Goal: Task Accomplishment & Management: Manage account settings

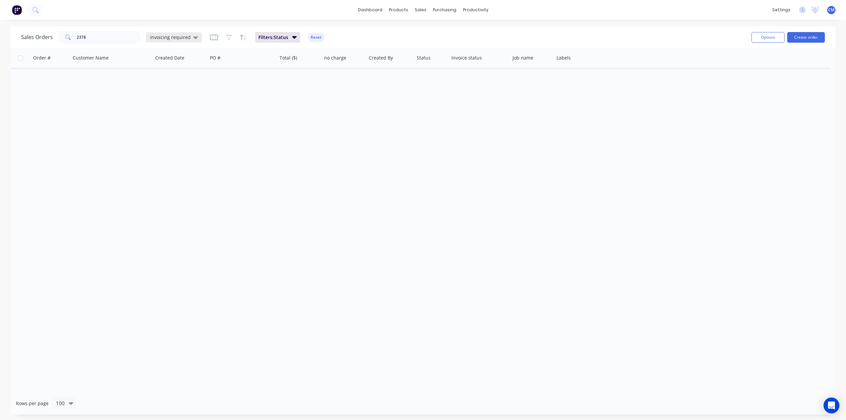
click at [193, 36] on icon at bounding box center [195, 37] width 5 height 7
click at [175, 95] on button "None (Default)" at bounding box center [185, 94] width 75 height 8
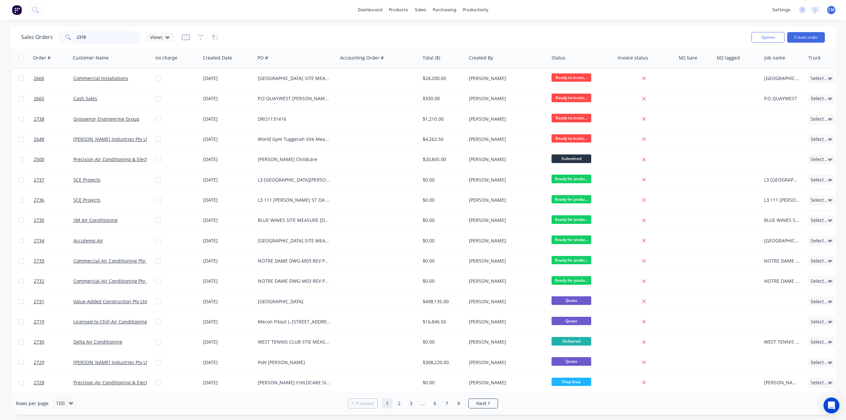
click at [100, 39] on input "2378" at bounding box center [109, 37] width 64 height 13
click at [161, 39] on span "Views" at bounding box center [156, 37] width 13 height 7
click at [186, 38] on icon "button" at bounding box center [185, 37] width 3 height 4
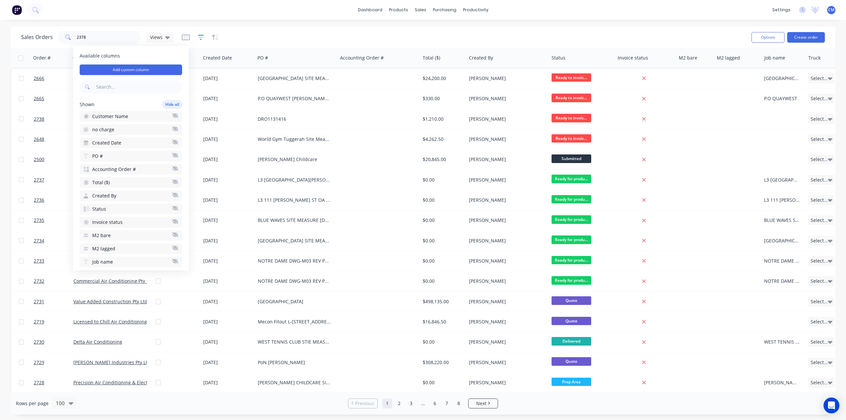
click at [200, 38] on icon "button" at bounding box center [201, 37] width 6 height 7
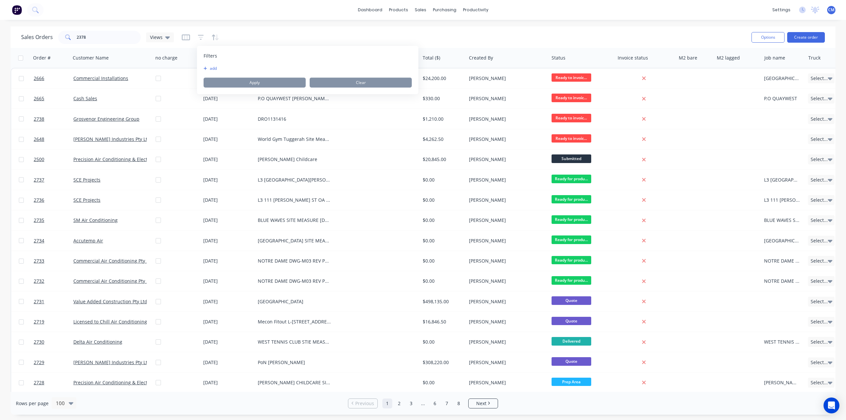
click at [216, 67] on button "add" at bounding box center [212, 68] width 17 height 5
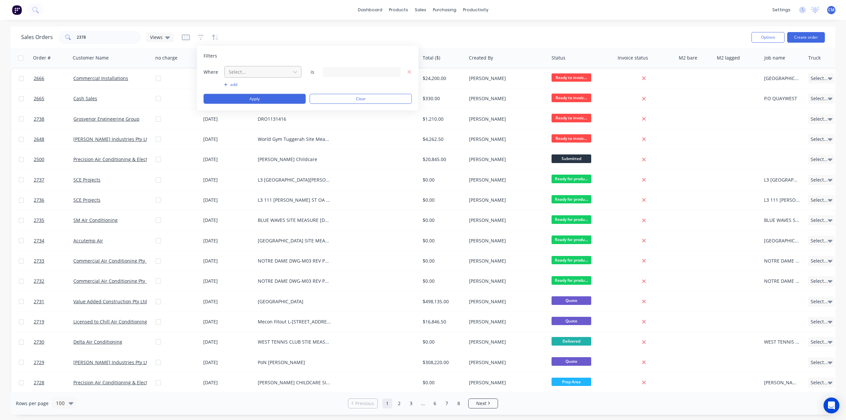
click at [276, 71] on div at bounding box center [257, 72] width 59 height 8
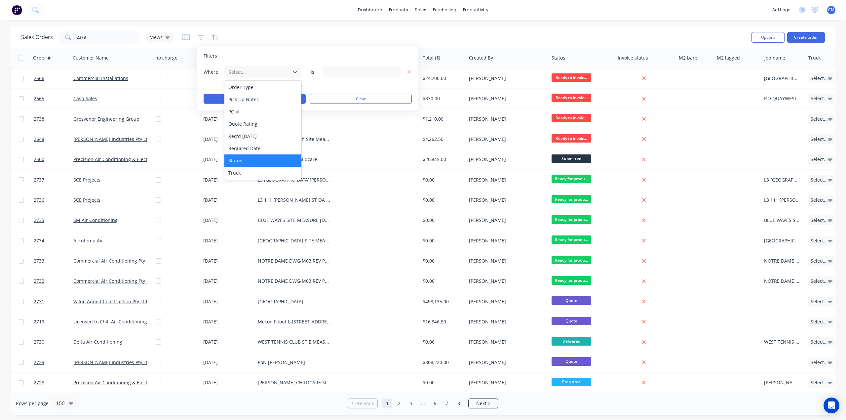
click at [259, 156] on div "Status" at bounding box center [262, 160] width 77 height 12
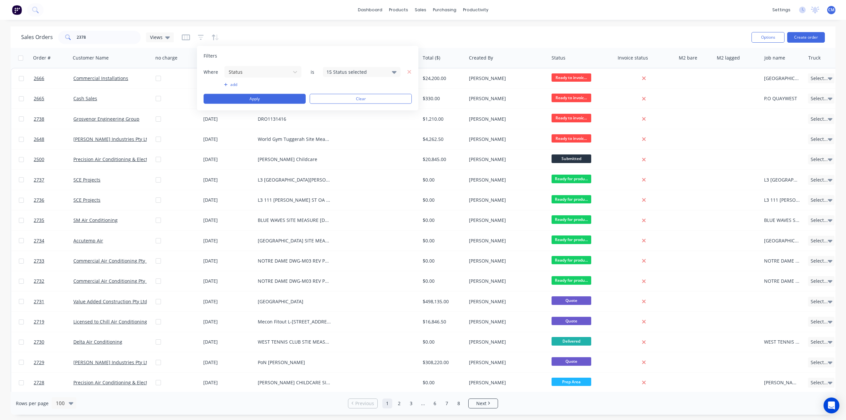
click at [330, 70] on div "15 Status selected" at bounding box center [357, 71] width 60 height 7
click at [334, 108] on div at bounding box center [333, 107] width 13 height 13
click at [342, 62] on div "Filters Where Status is 16 Status selected add Apply Clear" at bounding box center [307, 78] width 221 height 64
click at [286, 98] on button "Apply" at bounding box center [255, 99] width 102 height 10
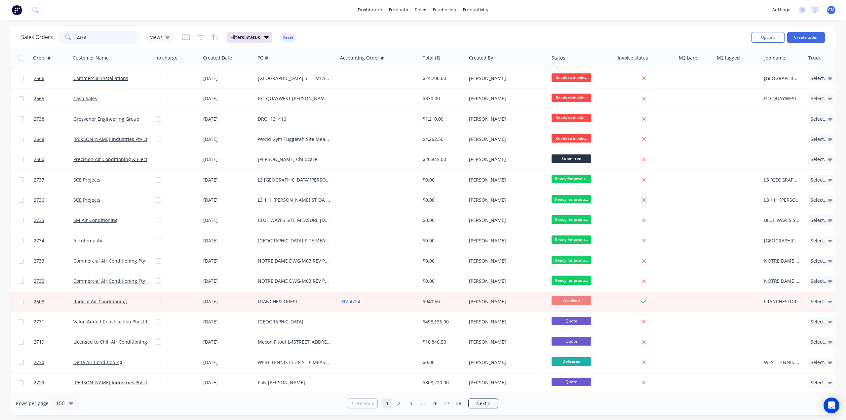
click at [97, 37] on input "2378" at bounding box center [109, 37] width 64 height 13
type input "2"
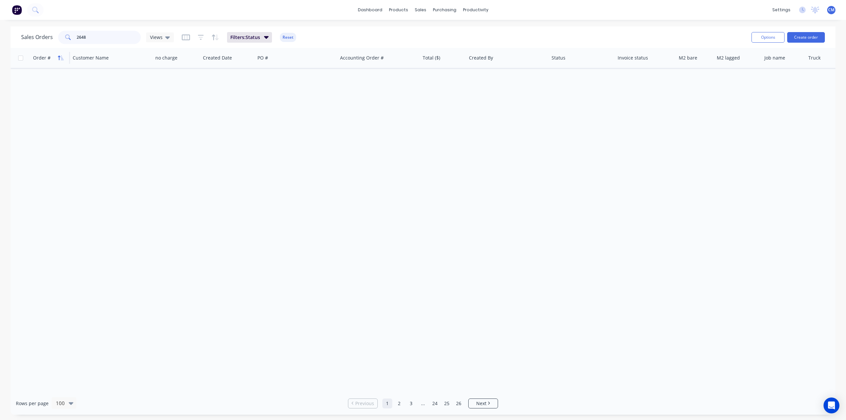
type input "2648"
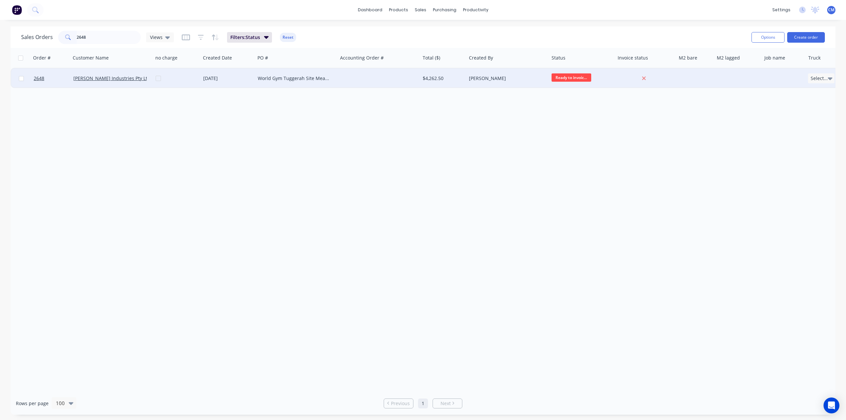
click at [20, 78] on input "checkbox" at bounding box center [21, 78] width 5 height 5
checkbox input "true"
click at [89, 77] on link "Selby Industries Pty Ltd" at bounding box center [111, 78] width 77 height 6
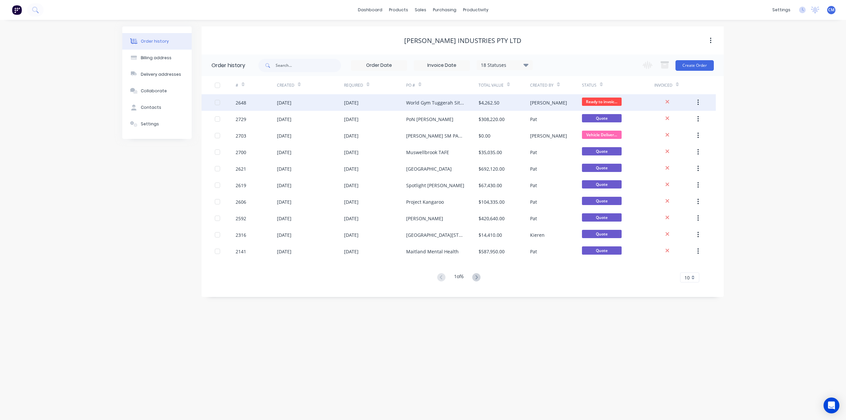
click at [437, 103] on div "World Gym Tuggerah Site Measure" at bounding box center [435, 102] width 59 height 7
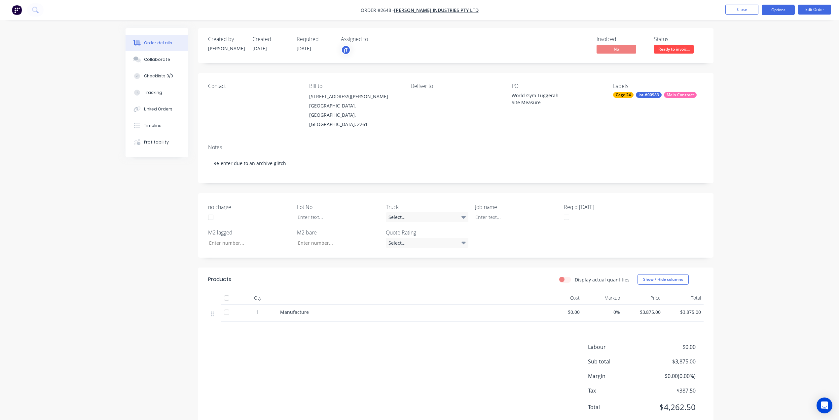
click at [787, 10] on button "Options" at bounding box center [778, 10] width 33 height 11
click at [754, 37] on div "Invoice" at bounding box center [758, 40] width 61 height 10
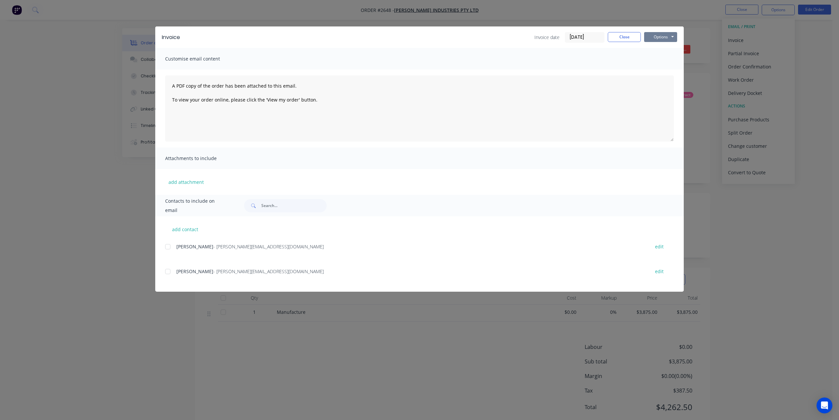
click at [666, 32] on button "Options" at bounding box center [660, 37] width 33 height 10
click at [667, 59] on button "Print" at bounding box center [665, 59] width 42 height 11
click at [627, 34] on button "Close" at bounding box center [624, 37] width 33 height 10
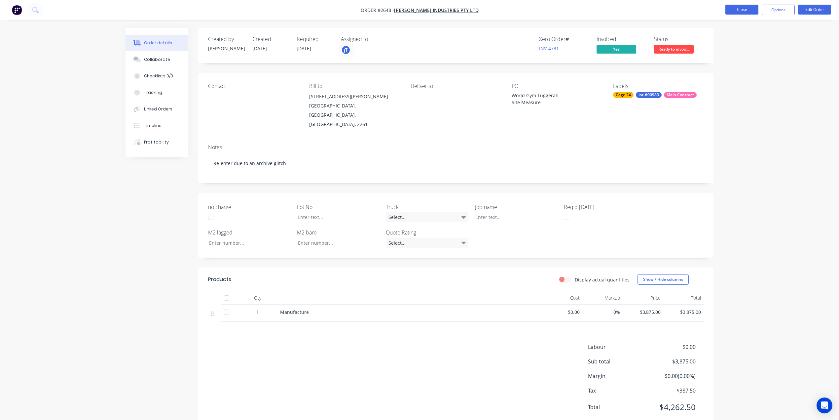
click at [738, 9] on button "Close" at bounding box center [742, 10] width 33 height 10
click at [745, 11] on button "Close" at bounding box center [742, 10] width 33 height 10
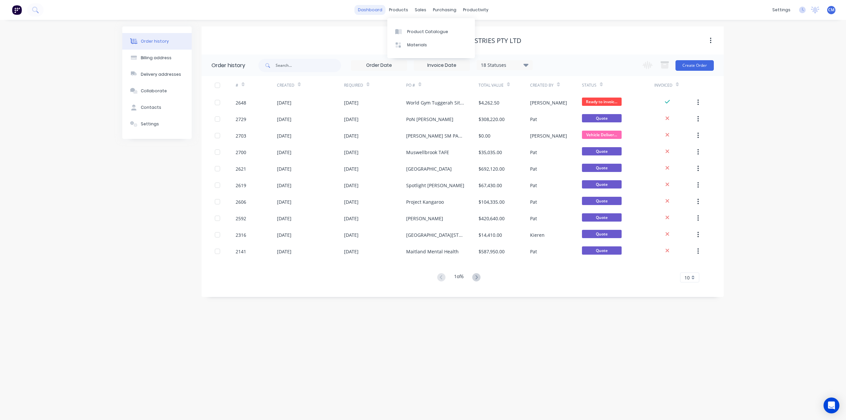
click at [369, 13] on link "dashboard" at bounding box center [370, 10] width 31 height 10
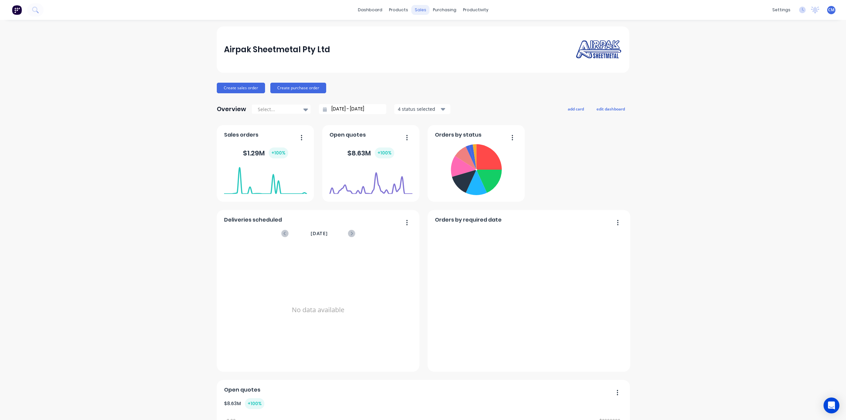
click at [417, 12] on div "sales" at bounding box center [420, 10] width 18 height 10
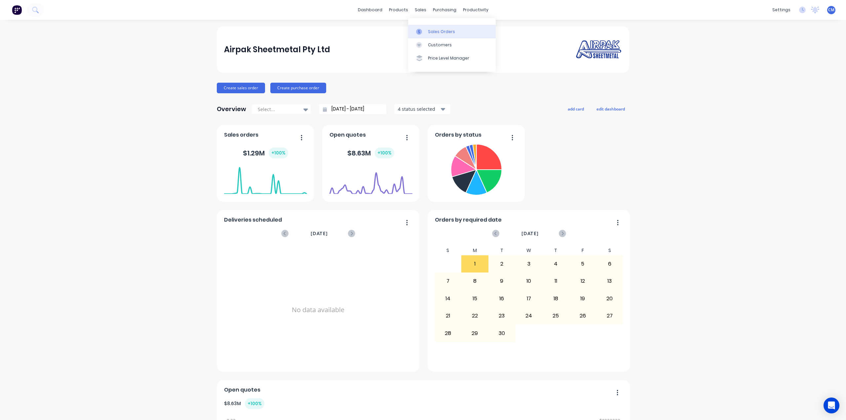
click at [426, 32] on div at bounding box center [421, 32] width 10 height 6
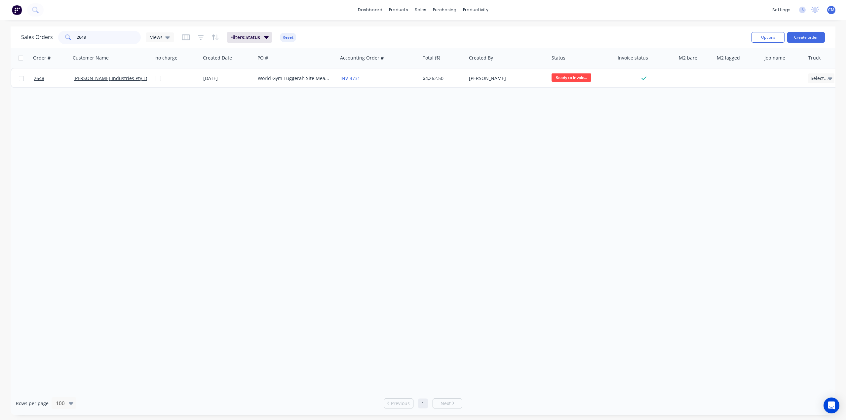
click at [100, 36] on input "2648" at bounding box center [109, 37] width 64 height 13
click at [100, 35] on input "2648" at bounding box center [109, 37] width 64 height 13
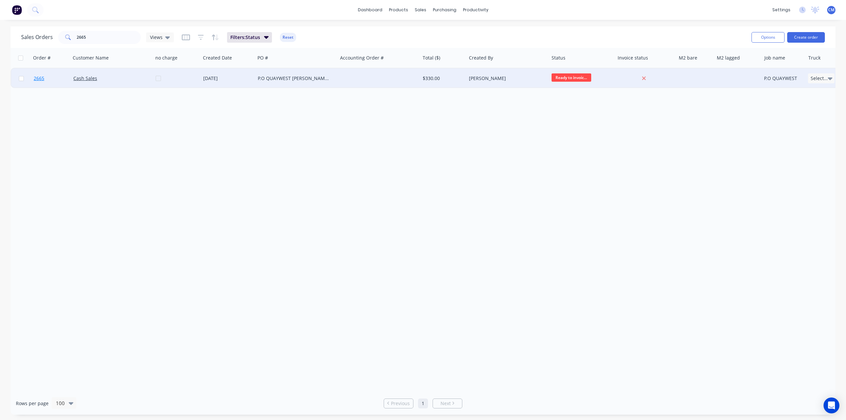
drag, startPoint x: 83, startPoint y: 78, endPoint x: 36, endPoint y: 77, distance: 47.6
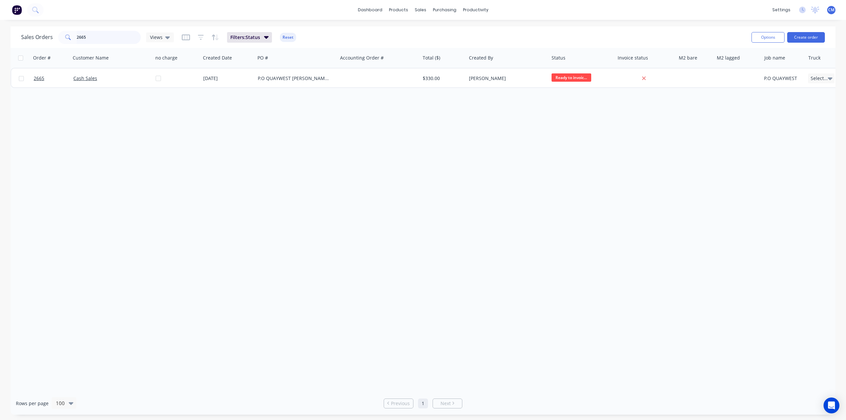
click at [0, 62] on div "Sales Orders 2665 Views Filters: Status Reset Options Create order Order # Cust…" at bounding box center [423, 220] width 846 height 388
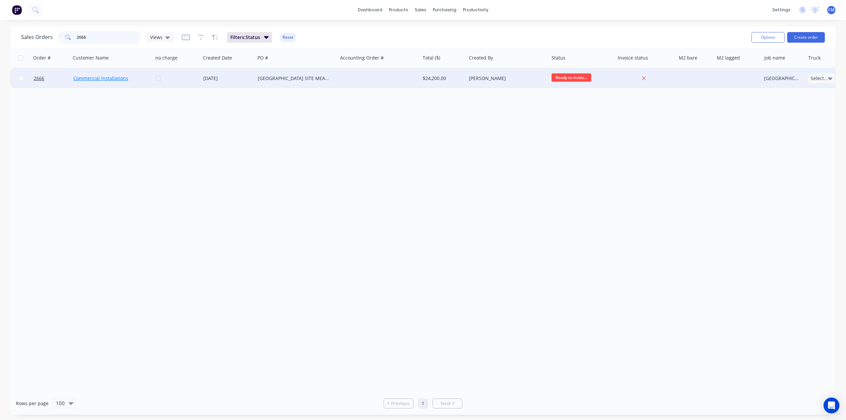
type input "2666"
drag, startPoint x: 88, startPoint y: 79, endPoint x: 40, endPoint y: 80, distance: 48.3
click at [19, 79] on input "checkbox" at bounding box center [21, 78] width 5 height 5
checkbox input "true"
click at [771, 38] on button "Options" at bounding box center [768, 37] width 33 height 11
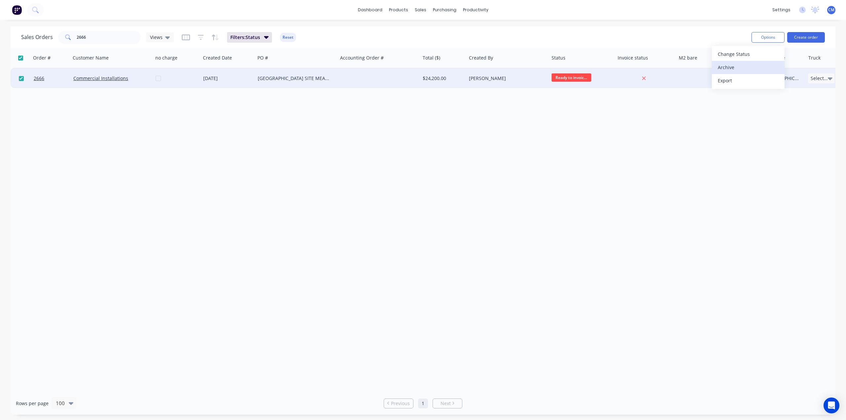
click at [730, 69] on div "Archive" at bounding box center [748, 67] width 61 height 10
checkbox input "false"
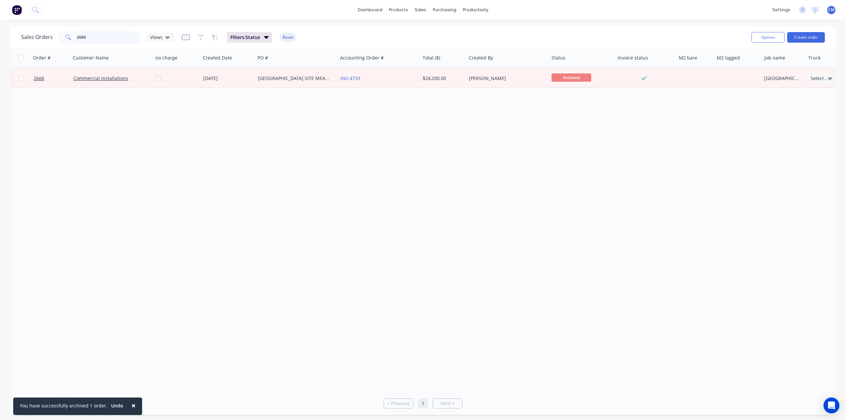
click at [97, 34] on input "2666" at bounding box center [109, 37] width 64 height 13
type input "2665"
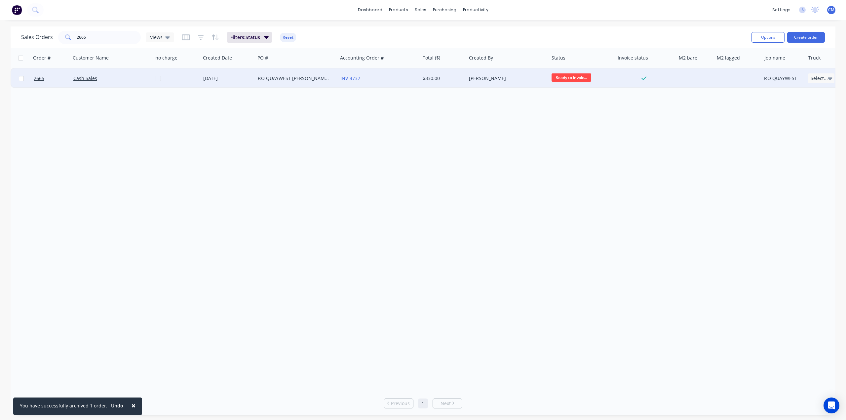
click at [19, 77] on input "checkbox" at bounding box center [21, 78] width 5 height 5
checkbox input "true"
click at [762, 40] on button "Options" at bounding box center [768, 37] width 33 height 11
click at [726, 71] on div "Archive" at bounding box center [748, 67] width 61 height 10
checkbox input "false"
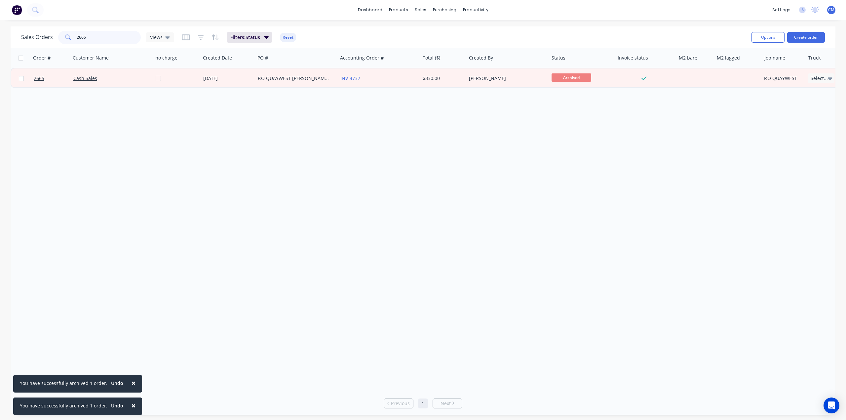
click at [101, 39] on input "2665" at bounding box center [109, 37] width 64 height 13
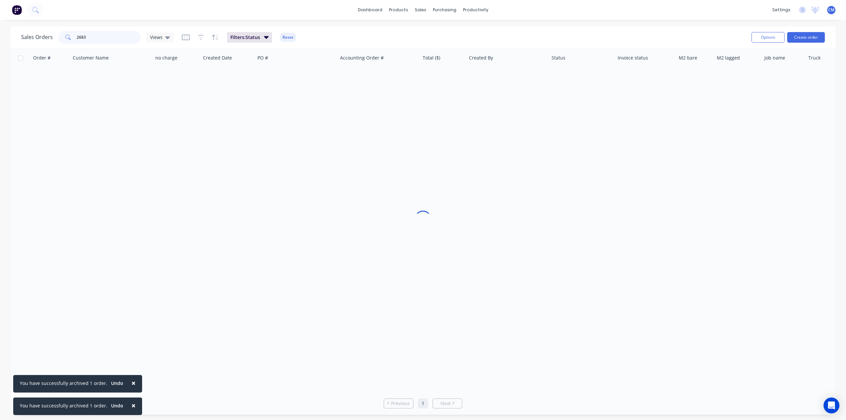
type input "2683"
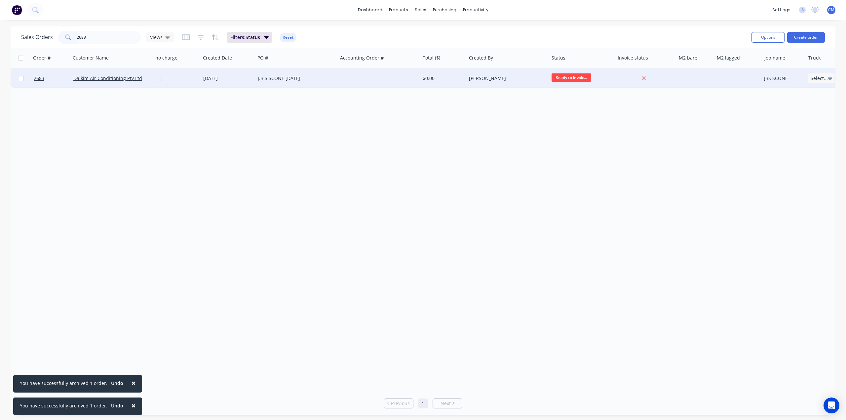
click at [20, 78] on input "checkbox" at bounding box center [21, 78] width 5 height 5
checkbox input "true"
click at [775, 36] on button "Options" at bounding box center [768, 37] width 33 height 11
drag, startPoint x: 736, startPoint y: 70, endPoint x: 732, endPoint y: 70, distance: 4.0
click at [736, 70] on div "Archive" at bounding box center [748, 67] width 61 height 10
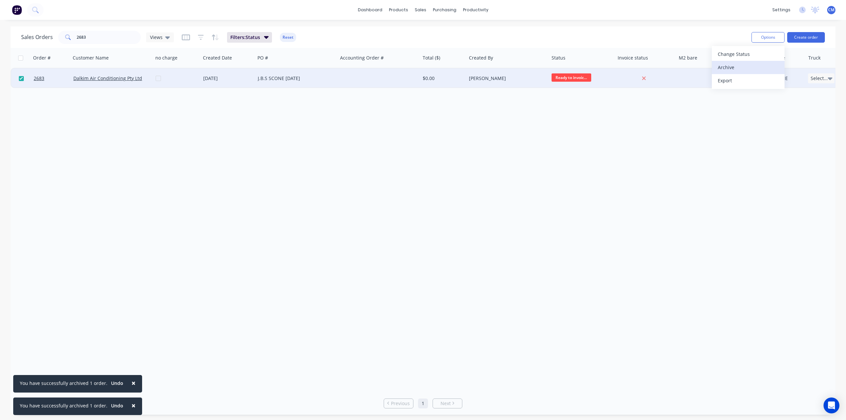
checkbox input "false"
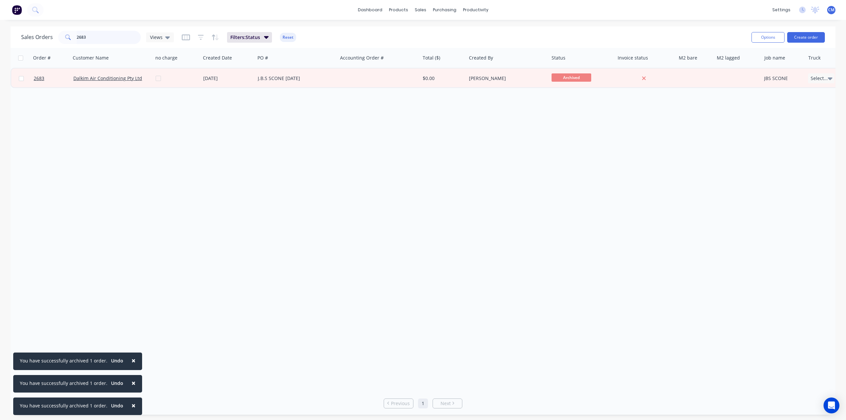
click at [110, 37] on input "2683" at bounding box center [109, 37] width 64 height 13
type input "2648"
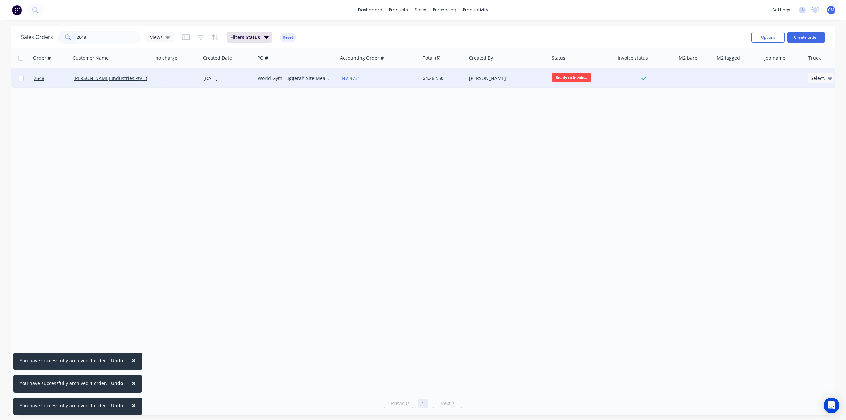
click at [21, 79] on input "checkbox" at bounding box center [21, 78] width 5 height 5
checkbox input "true"
click at [757, 40] on button "Options" at bounding box center [768, 37] width 33 height 11
click at [737, 67] on div "Archive" at bounding box center [748, 67] width 61 height 10
checkbox input "false"
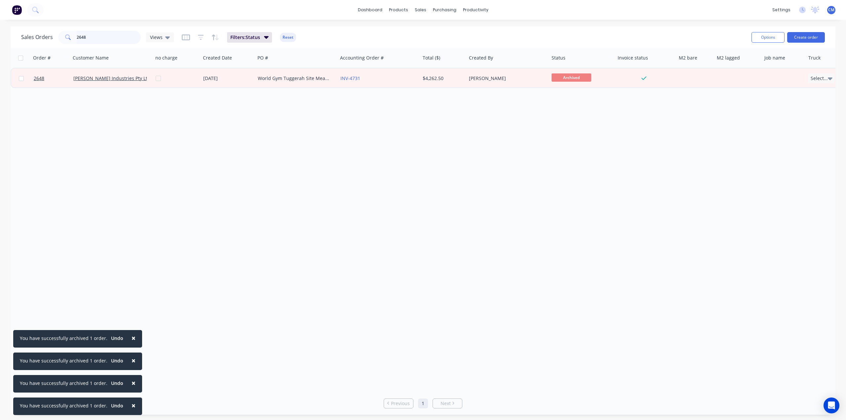
click at [109, 37] on input "2648" at bounding box center [109, 37] width 64 height 13
drag, startPoint x: 109, startPoint y: 37, endPoint x: 3, endPoint y: 45, distance: 106.4
click at [3, 44] on div "Sales Orders 2648 Views Filters: Status Reset Options Create order Order # Cust…" at bounding box center [423, 220] width 846 height 388
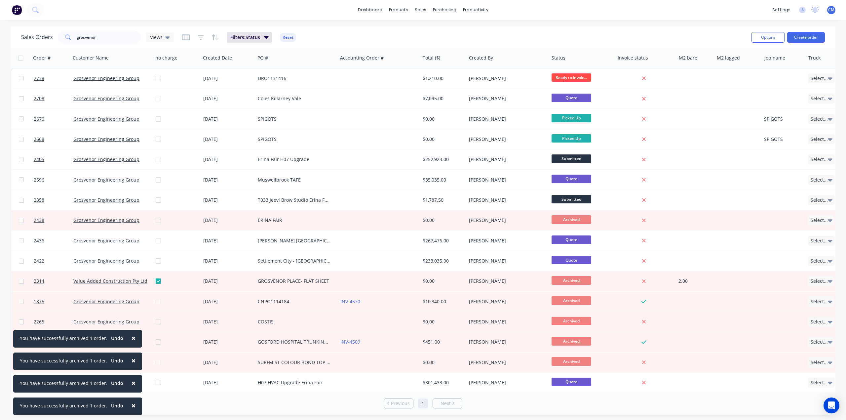
click at [132, 338] on span "×" at bounding box center [134, 337] width 4 height 9
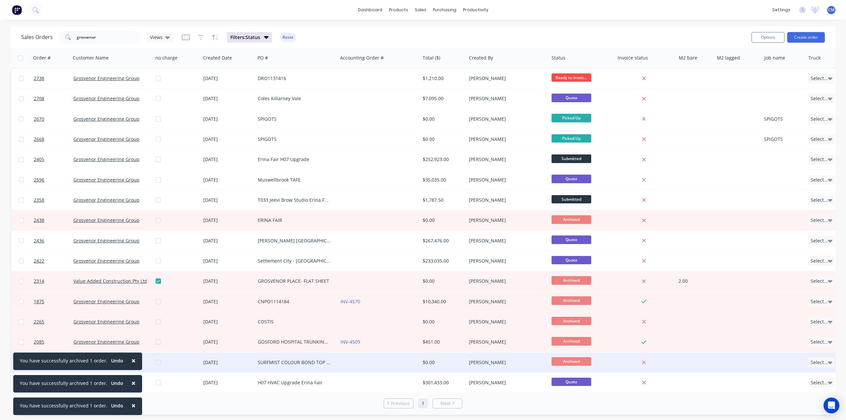
drag, startPoint x: 130, startPoint y: 358, endPoint x: 130, endPoint y: 371, distance: 13.9
click at [132, 358] on span "×" at bounding box center [134, 360] width 4 height 9
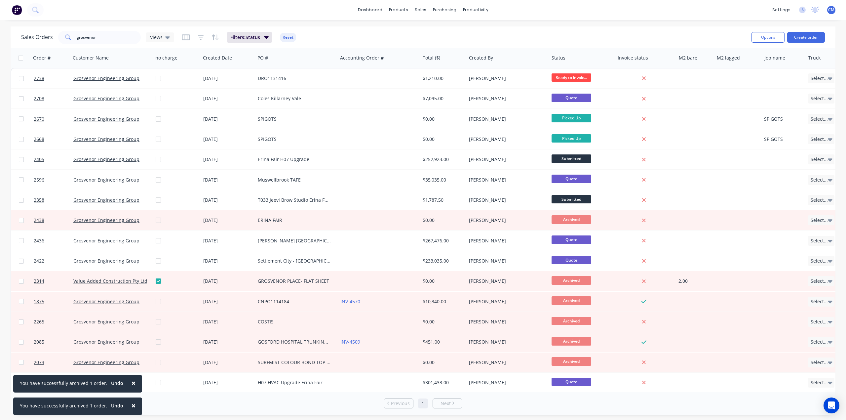
click at [132, 385] on span "×" at bounding box center [134, 382] width 4 height 9
click at [132, 405] on span "×" at bounding box center [134, 405] width 4 height 9
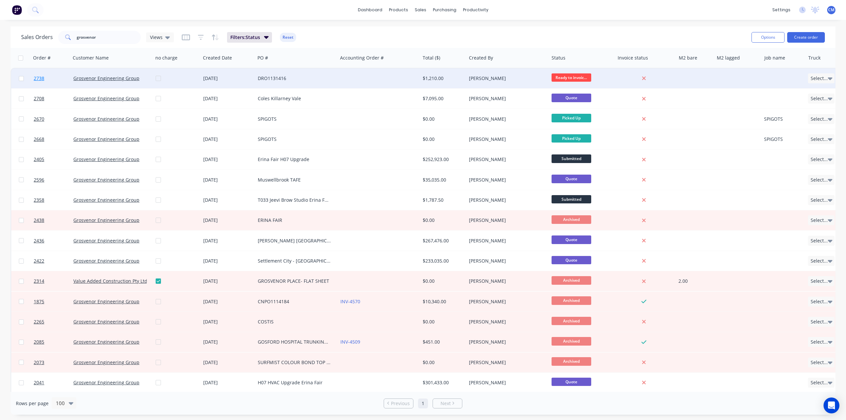
drag, startPoint x: 95, startPoint y: 77, endPoint x: 34, endPoint y: 80, distance: 60.9
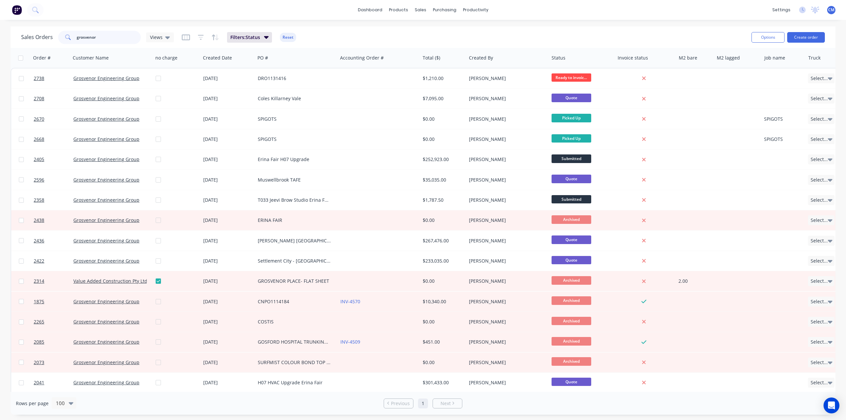
drag, startPoint x: 114, startPoint y: 38, endPoint x: 0, endPoint y: 72, distance: 119.4
click at [0, 70] on div "Sales Orders grosvenor Views Filters: Status Reset Options Create order Order #…" at bounding box center [423, 220] width 846 height 388
type input "2651"
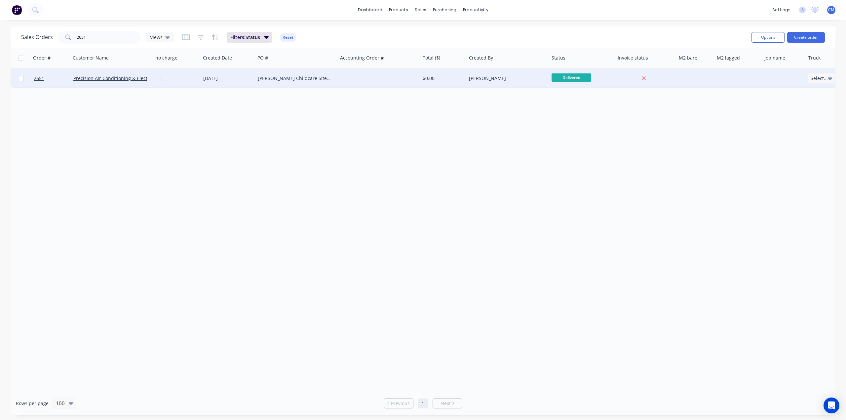
click at [20, 79] on input "checkbox" at bounding box center [21, 78] width 5 height 5
checkbox input "true"
click at [774, 38] on button "Options" at bounding box center [768, 37] width 33 height 11
click at [759, 61] on button "Archive" at bounding box center [748, 67] width 73 height 13
checkbox input "false"
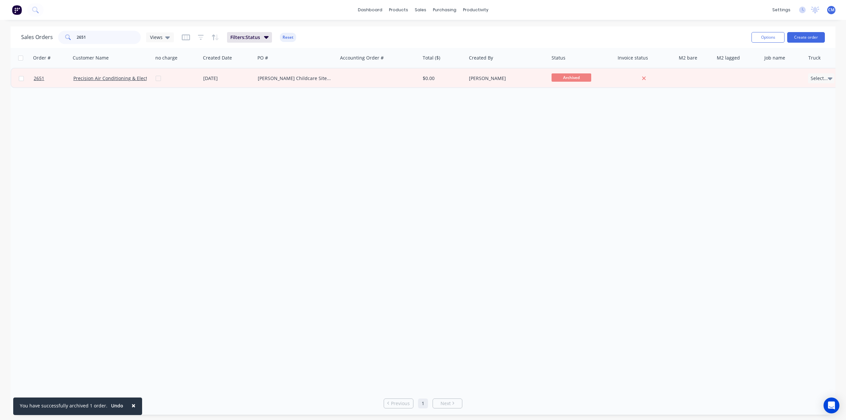
drag, startPoint x: 108, startPoint y: 33, endPoint x: 0, endPoint y: 82, distance: 119.1
click at [0, 79] on div "Sales Orders 2651 Views Filters: Status Reset Options Create order Order # Cust…" at bounding box center [423, 220] width 846 height 388
type input "2650"
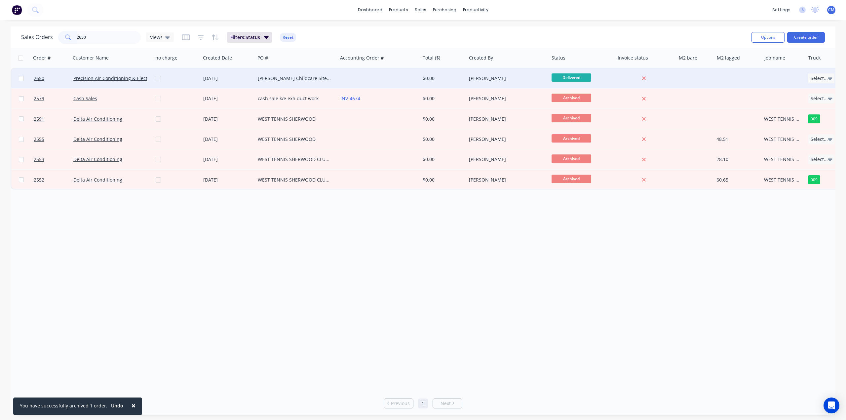
click at [21, 78] on input "checkbox" at bounding box center [21, 78] width 5 height 5
checkbox input "true"
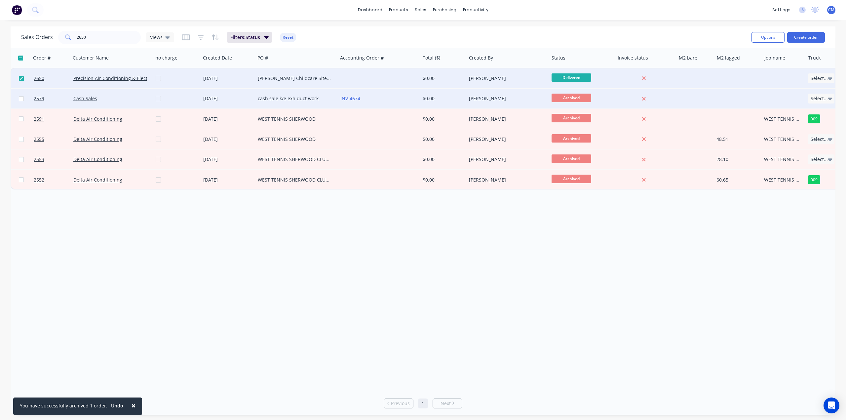
click at [20, 100] on input "checkbox" at bounding box center [21, 98] width 5 height 5
checkbox input "true"
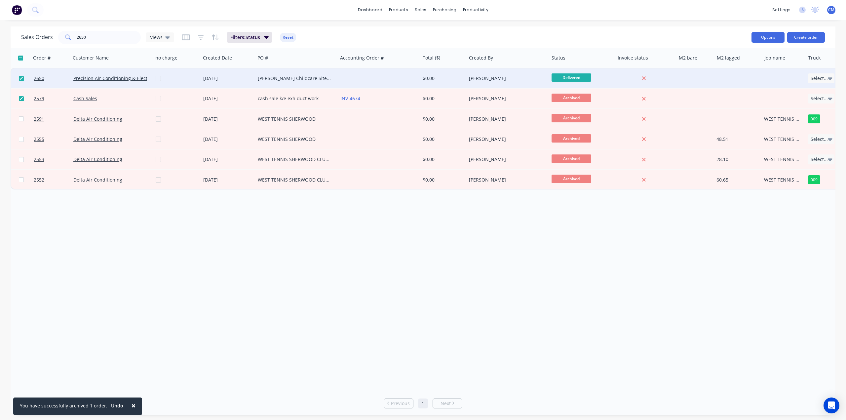
click at [772, 38] on button "Options" at bounding box center [768, 37] width 33 height 11
click at [728, 68] on div "Archive" at bounding box center [748, 67] width 61 height 10
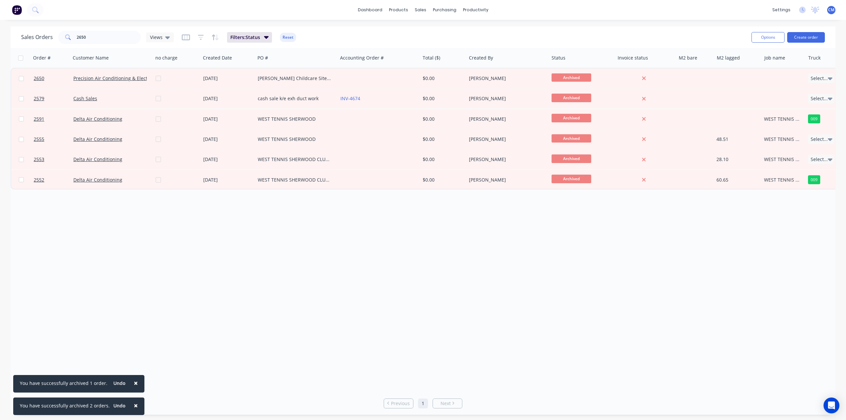
click at [134, 382] on span "×" at bounding box center [136, 382] width 4 height 9
click at [134, 404] on span "×" at bounding box center [136, 405] width 4 height 9
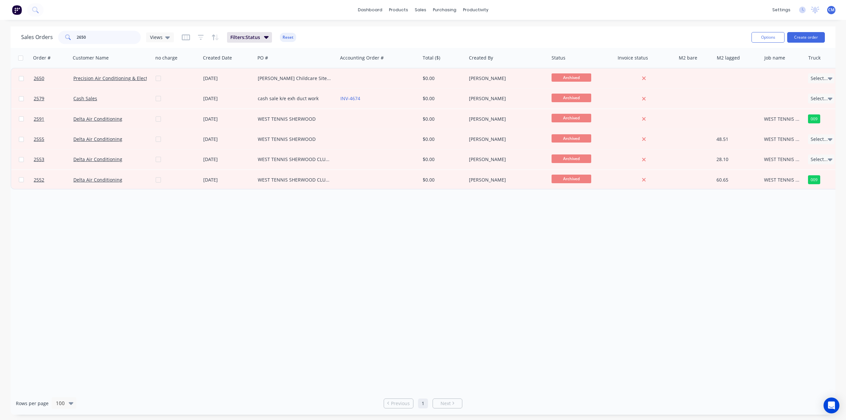
click at [99, 39] on input "2650" at bounding box center [109, 37] width 64 height 13
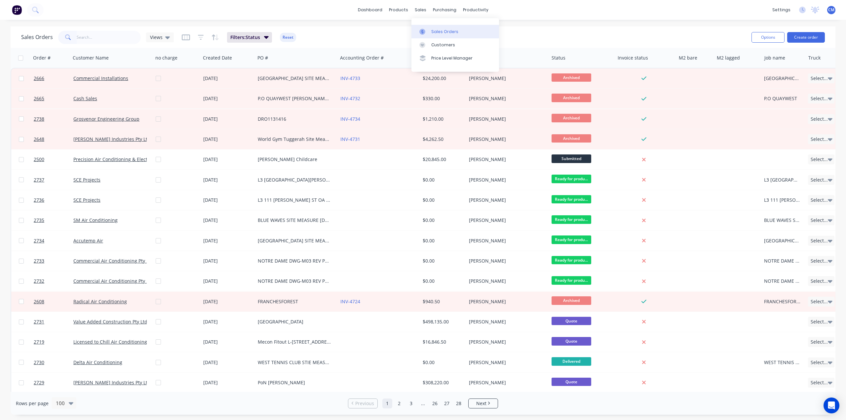
click at [427, 31] on div at bounding box center [424, 32] width 10 height 6
click at [163, 38] on div "Views" at bounding box center [160, 37] width 20 height 6
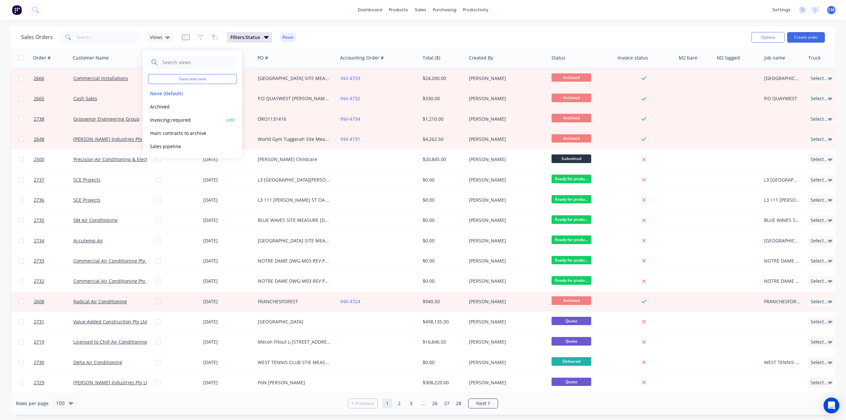
click at [160, 118] on button "Invoicing required" at bounding box center [185, 120] width 75 height 8
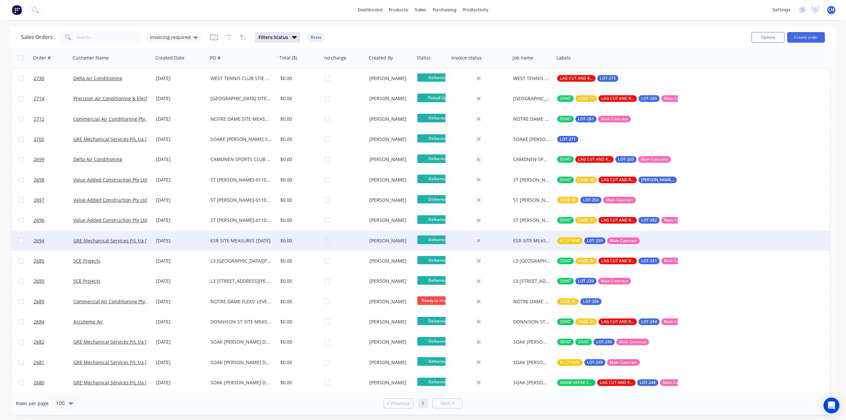
click at [21, 241] on input "checkbox" at bounding box center [21, 240] width 5 height 5
checkbox input "true"
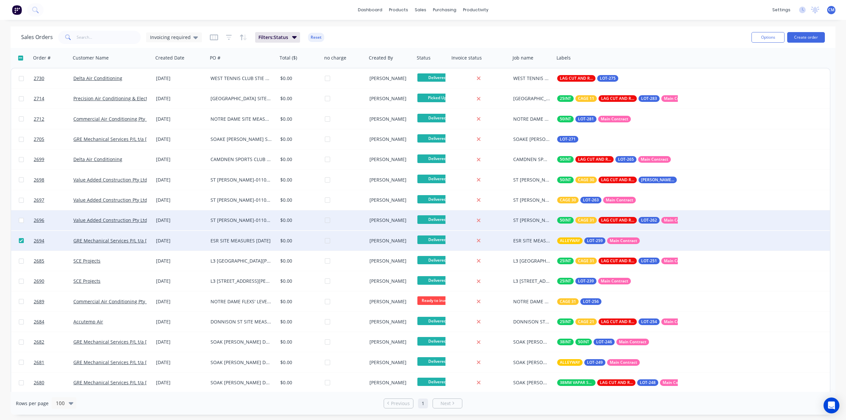
click at [20, 219] on input "checkbox" at bounding box center [21, 220] width 5 height 5
checkbox input "true"
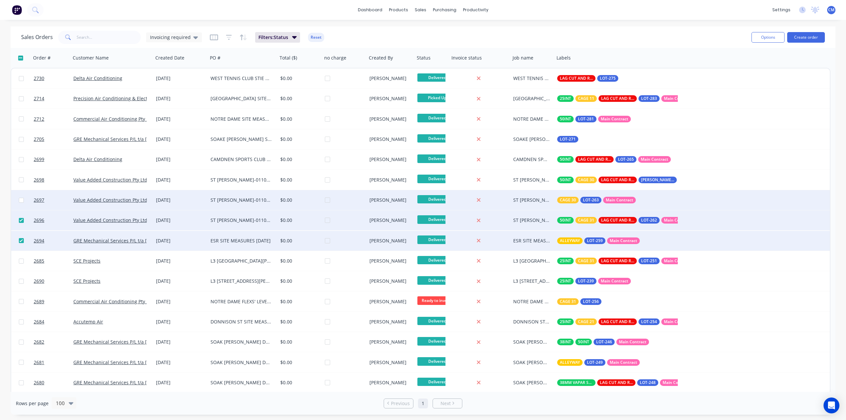
click at [20, 200] on input "checkbox" at bounding box center [21, 200] width 5 height 5
checkbox input "true"
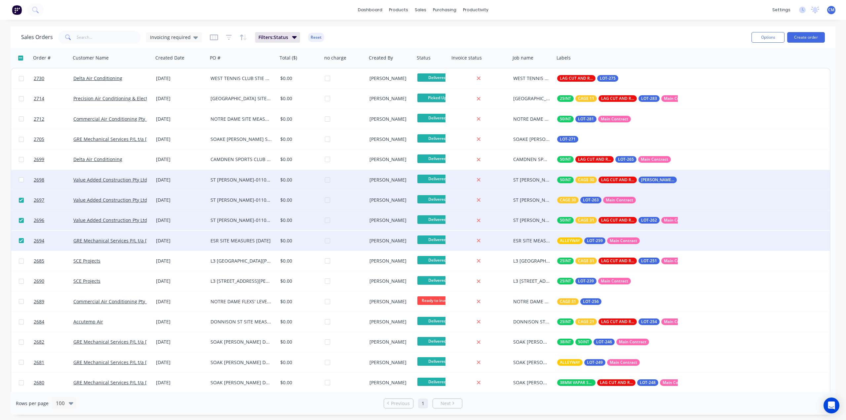
click at [21, 179] on input "checkbox" at bounding box center [21, 179] width 5 height 5
checkbox input "true"
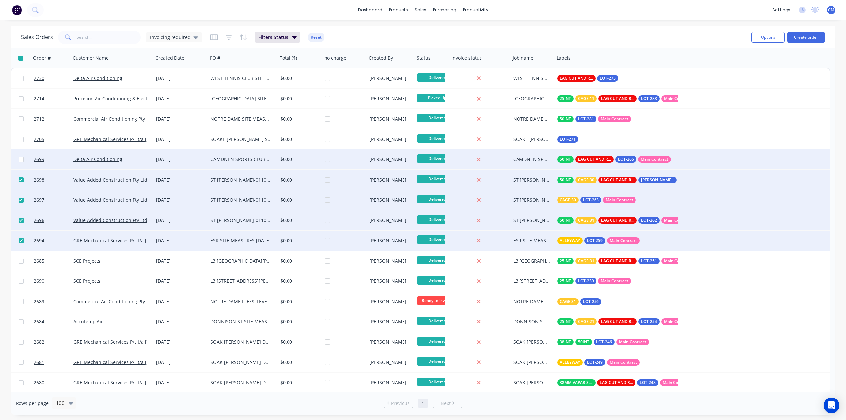
click at [20, 158] on input "checkbox" at bounding box center [21, 159] width 5 height 5
checkbox input "true"
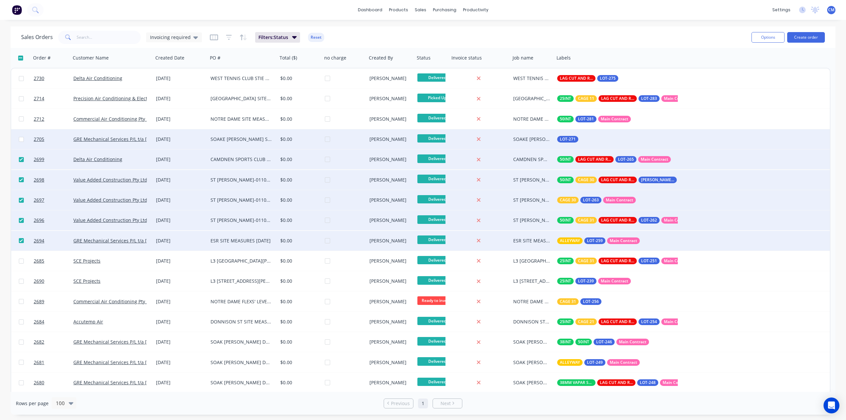
click at [21, 139] on input "checkbox" at bounding box center [21, 139] width 5 height 5
checkbox input "true"
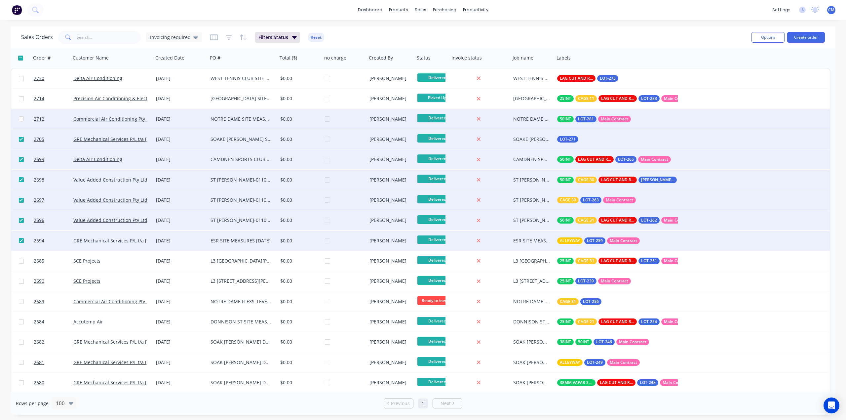
click at [20, 118] on input "checkbox" at bounding box center [21, 118] width 5 height 5
checkbox input "true"
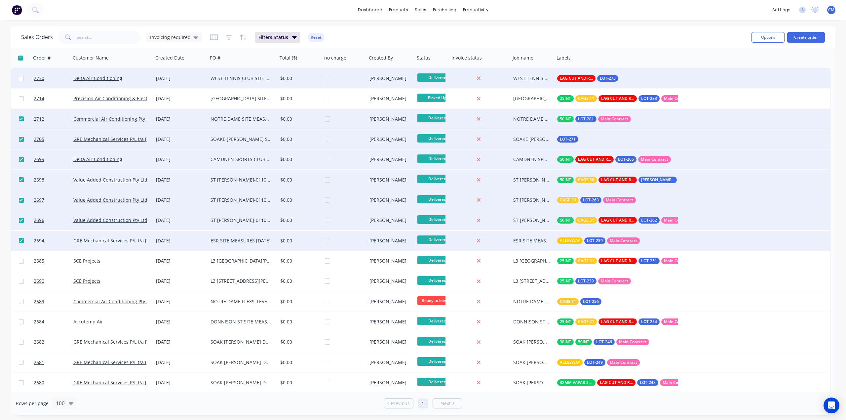
click at [21, 78] on input "checkbox" at bounding box center [21, 78] width 5 height 5
checkbox input "true"
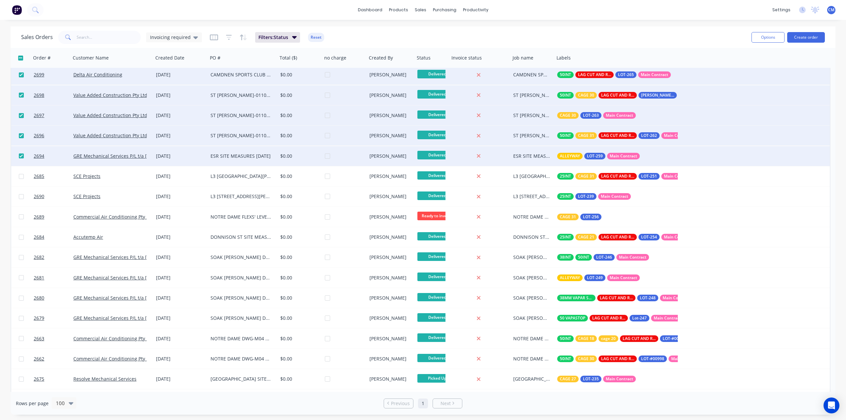
scroll to position [88, 0]
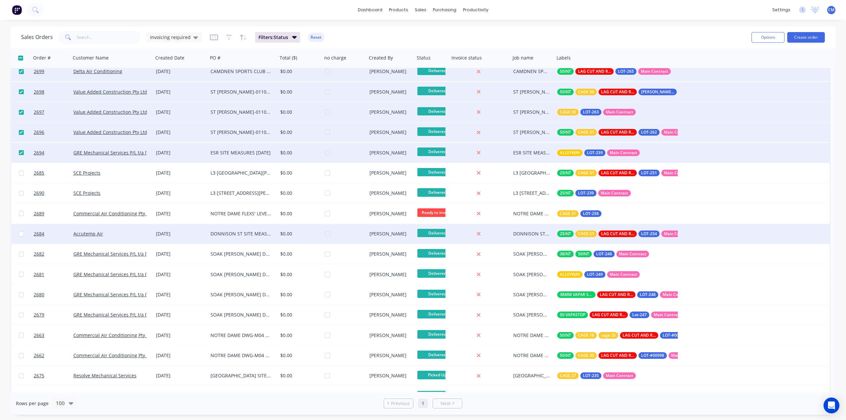
click at [20, 231] on input "checkbox" at bounding box center [21, 233] width 5 height 5
checkbox input "true"
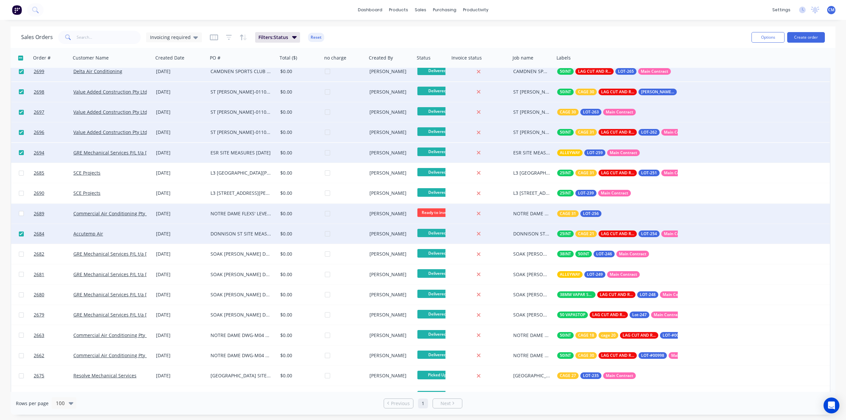
click at [21, 213] on input "checkbox" at bounding box center [21, 213] width 5 height 5
checkbox input "true"
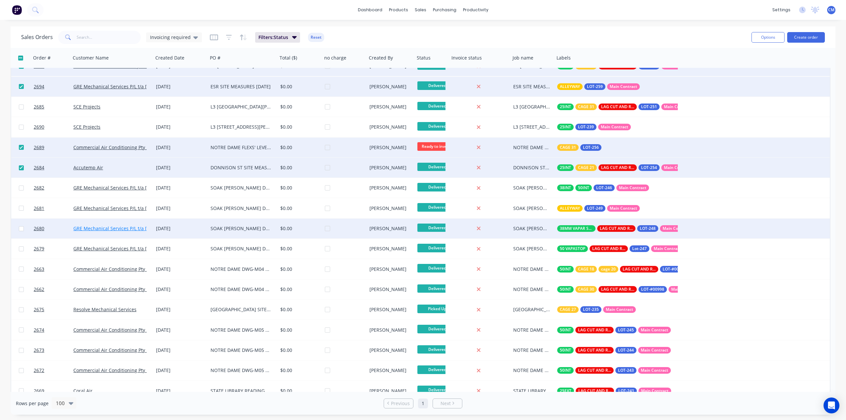
scroll to position [176, 0]
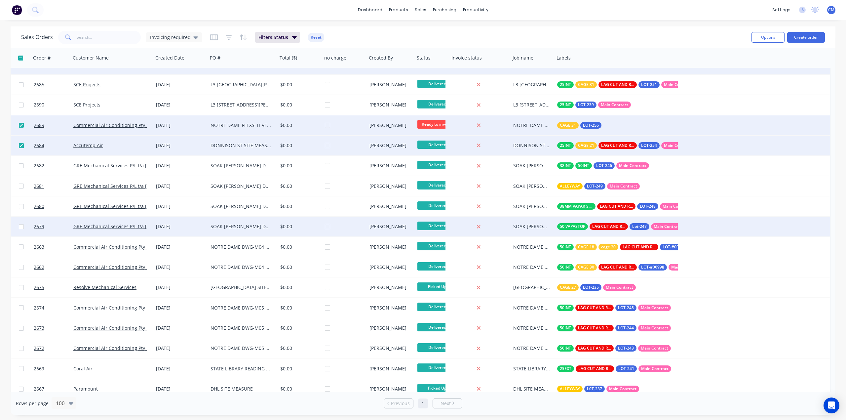
click at [20, 226] on input "checkbox" at bounding box center [21, 226] width 5 height 5
checkbox input "true"
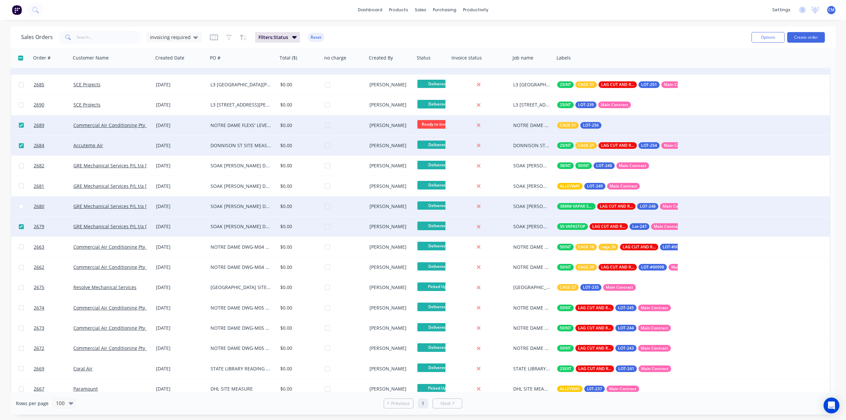
click at [20, 205] on input "checkbox" at bounding box center [21, 206] width 5 height 5
checkbox input "true"
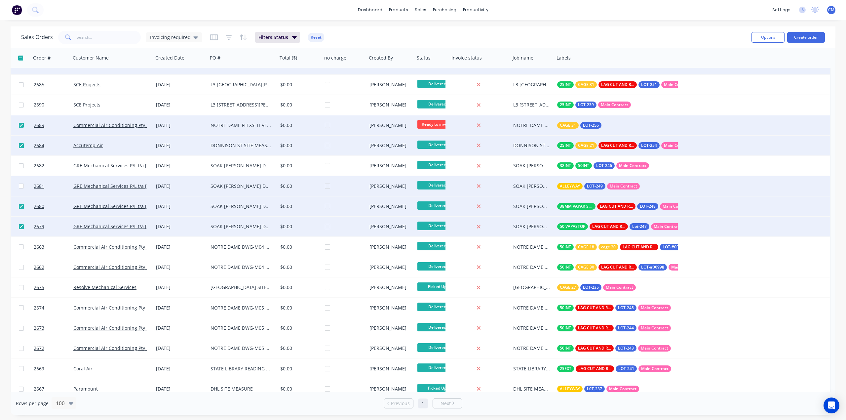
click at [21, 184] on input "checkbox" at bounding box center [21, 185] width 5 height 5
checkbox input "true"
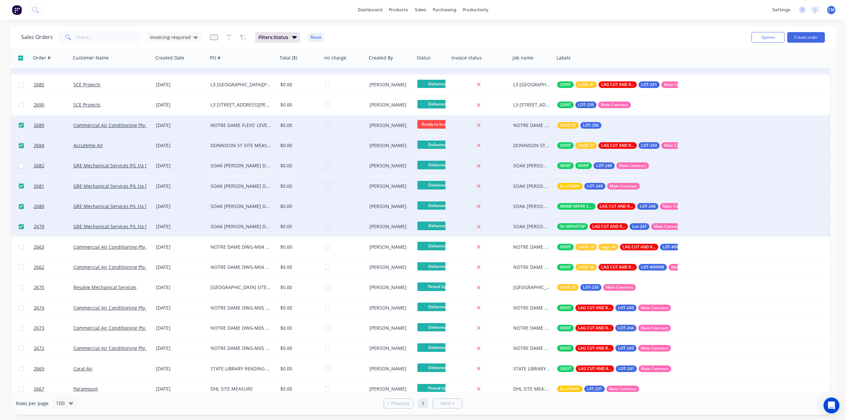
click at [20, 164] on input "checkbox" at bounding box center [21, 165] width 5 height 5
checkbox input "true"
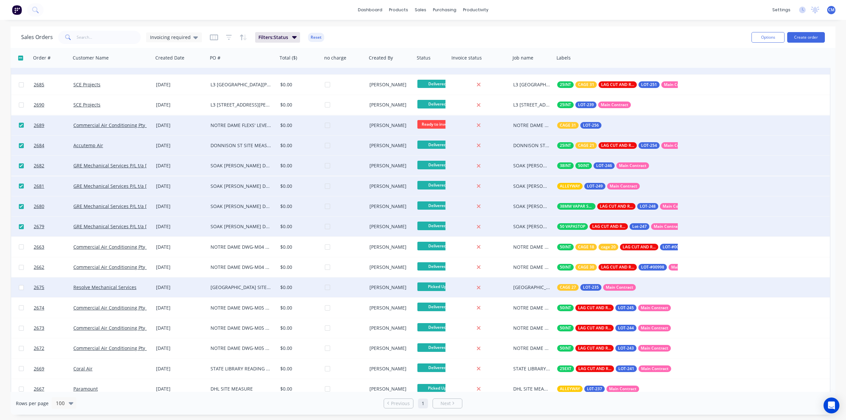
click at [20, 287] on input "checkbox" at bounding box center [21, 287] width 5 height 5
checkbox input "true"
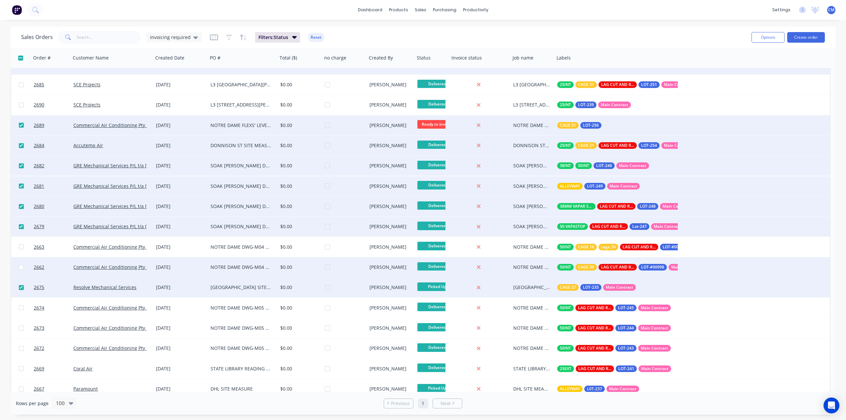
click at [21, 268] on input "checkbox" at bounding box center [21, 267] width 5 height 5
checkbox input "true"
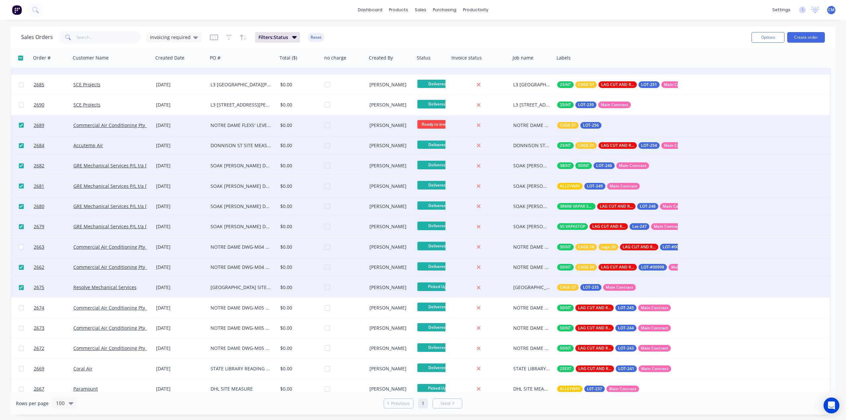
click at [20, 247] on input "checkbox" at bounding box center [21, 246] width 5 height 5
checkbox input "true"
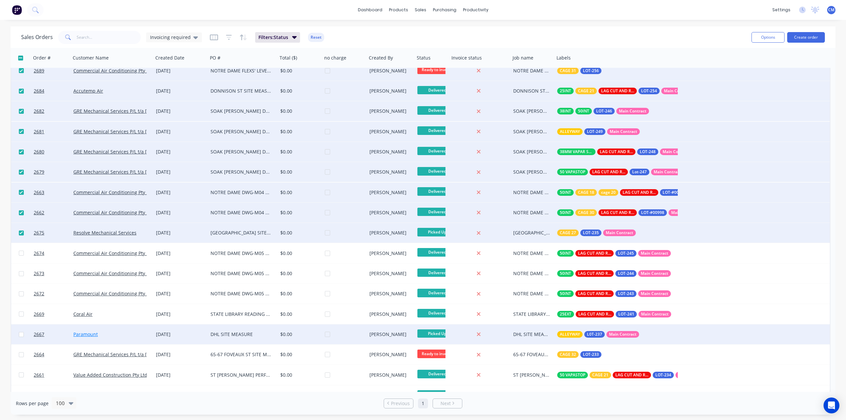
scroll to position [264, 0]
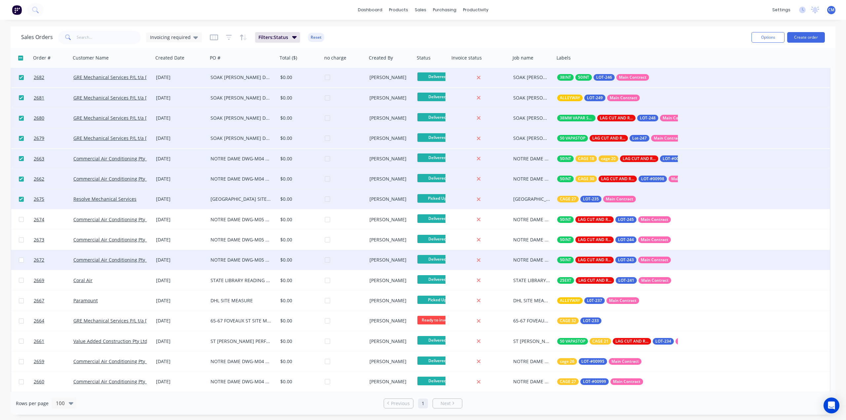
click at [20, 258] on input "checkbox" at bounding box center [21, 259] width 5 height 5
checkbox input "true"
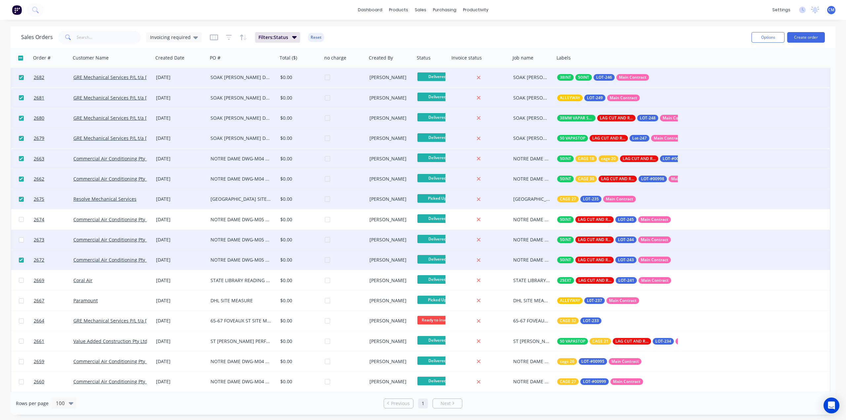
click at [19, 238] on input "checkbox" at bounding box center [21, 239] width 5 height 5
checkbox input "true"
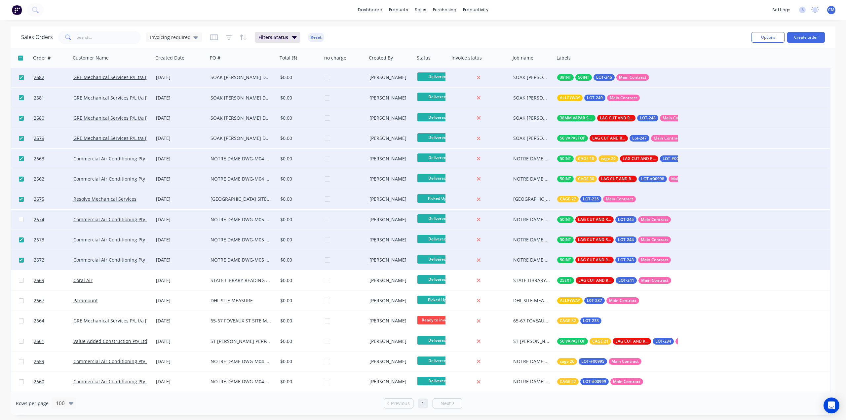
click at [21, 218] on input "checkbox" at bounding box center [21, 219] width 5 height 5
checkbox input "true"
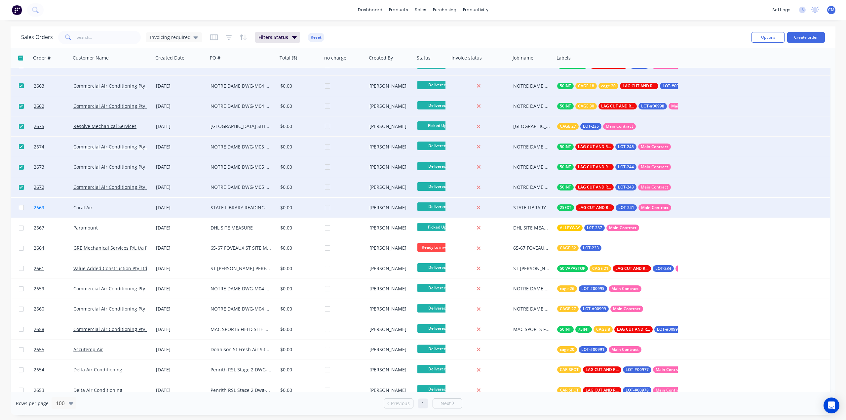
scroll to position [308, 0]
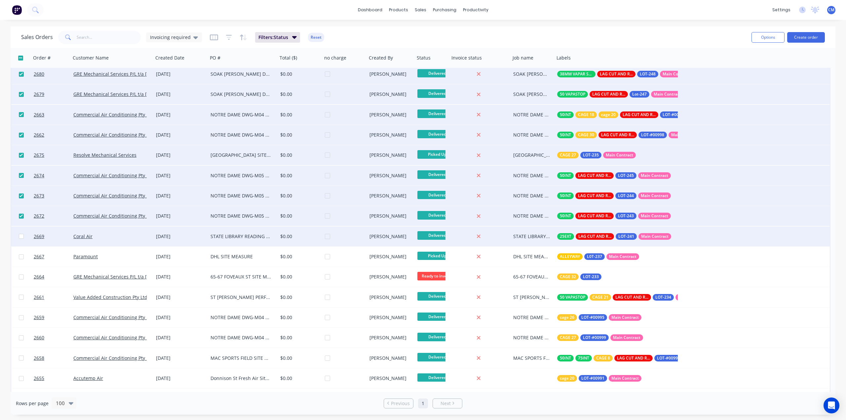
click at [20, 236] on input "checkbox" at bounding box center [21, 236] width 5 height 5
checkbox input "true"
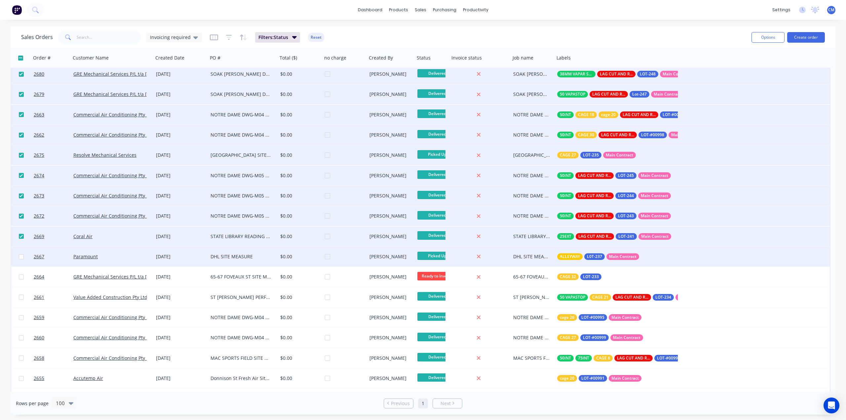
click at [20, 256] on input "checkbox" at bounding box center [21, 256] width 5 height 5
checkbox input "true"
click at [764, 40] on button "Options" at bounding box center [768, 37] width 33 height 11
click at [732, 68] on div "Archive" at bounding box center [748, 67] width 61 height 10
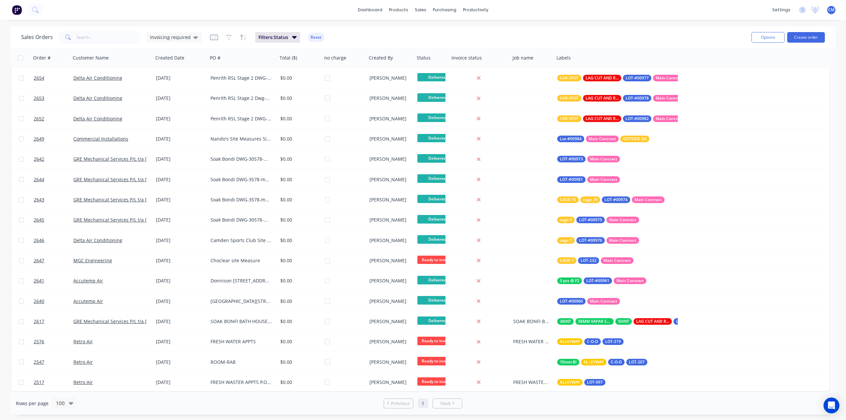
scroll to position [0, 0]
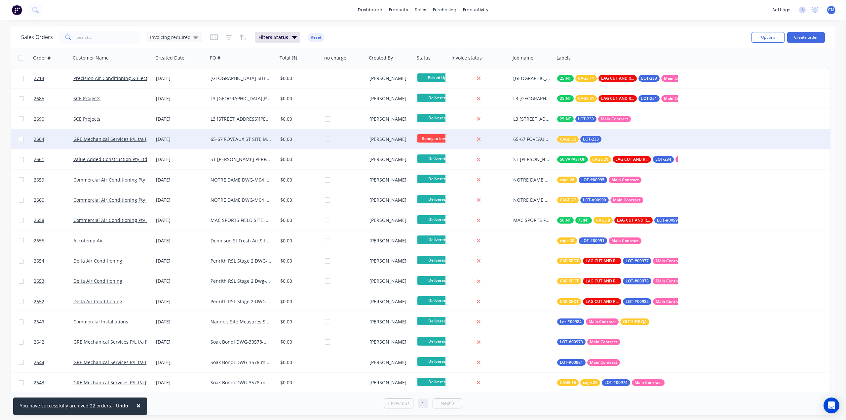
click at [21, 137] on input "checkbox" at bounding box center [21, 139] width 5 height 5
checkbox input "true"
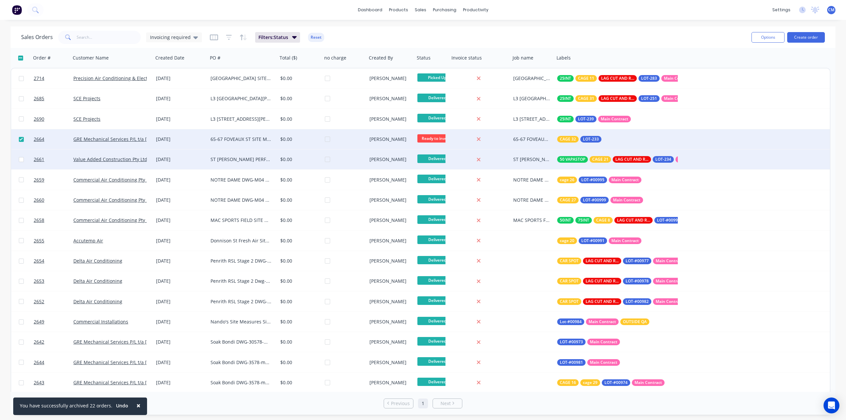
click at [20, 159] on input "checkbox" at bounding box center [21, 159] width 5 height 5
checkbox input "true"
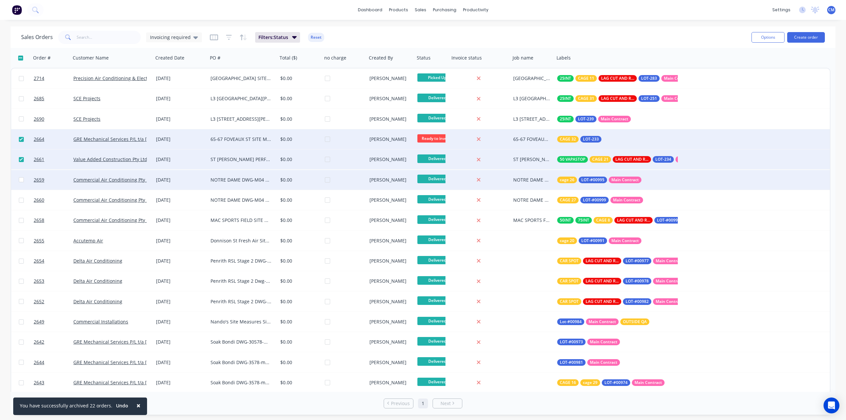
click at [21, 180] on input "checkbox" at bounding box center [21, 179] width 5 height 5
checkbox input "true"
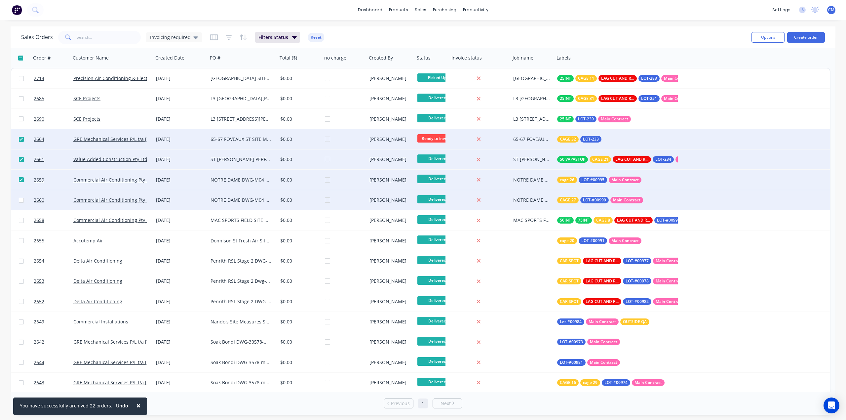
click at [20, 201] on input "checkbox" at bounding box center [21, 200] width 5 height 5
checkbox input "true"
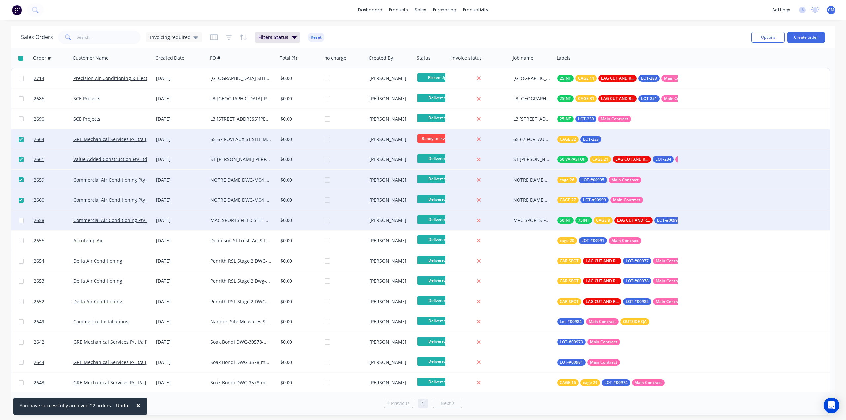
click at [20, 218] on input "checkbox" at bounding box center [21, 220] width 5 height 5
checkbox input "true"
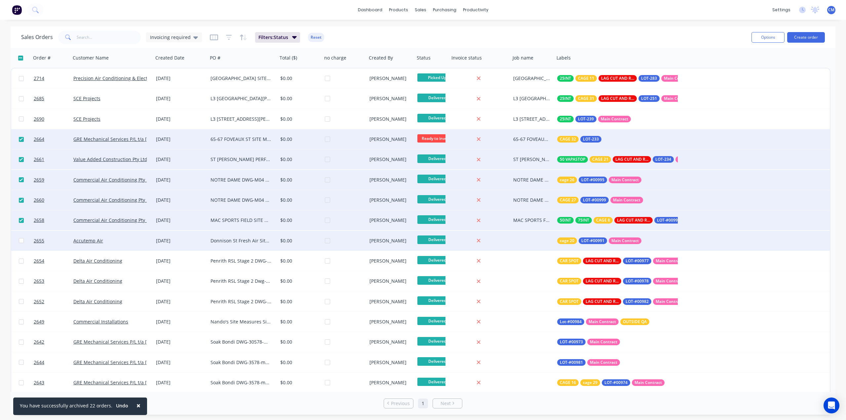
click at [21, 241] on input "checkbox" at bounding box center [21, 240] width 5 height 5
checkbox input "true"
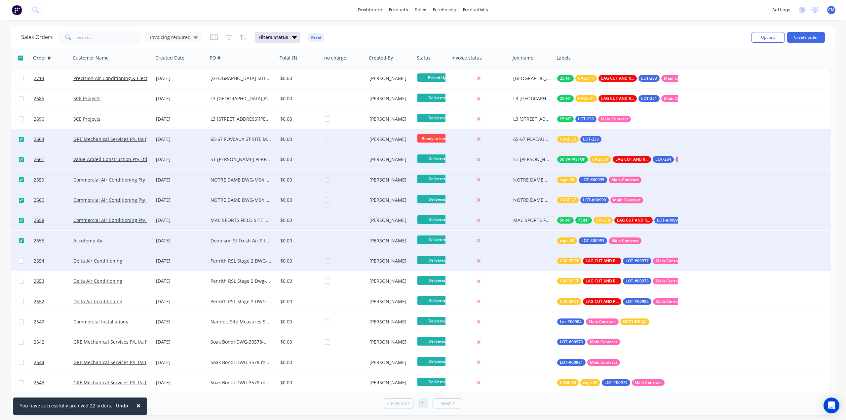
click at [22, 260] on input "checkbox" at bounding box center [21, 260] width 5 height 5
checkbox input "true"
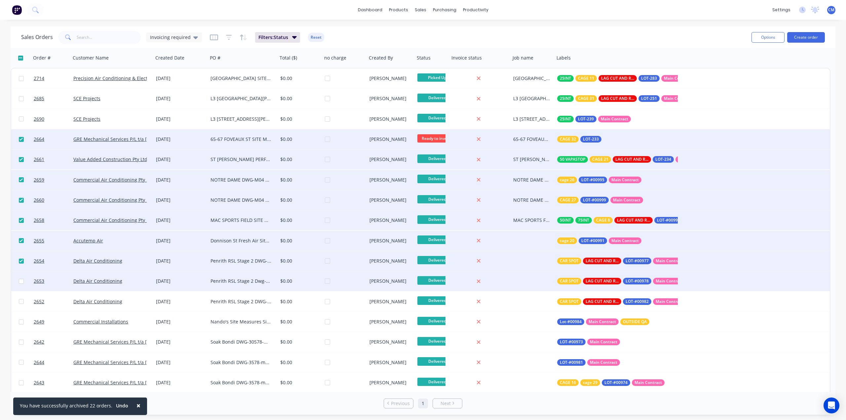
click at [22, 280] on input "checkbox" at bounding box center [21, 281] width 5 height 5
checkbox input "true"
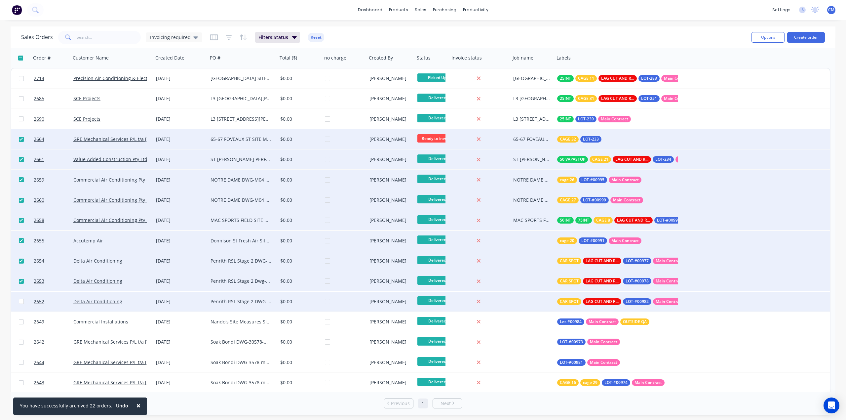
click at [20, 302] on input "checkbox" at bounding box center [21, 301] width 5 height 5
checkbox input "true"
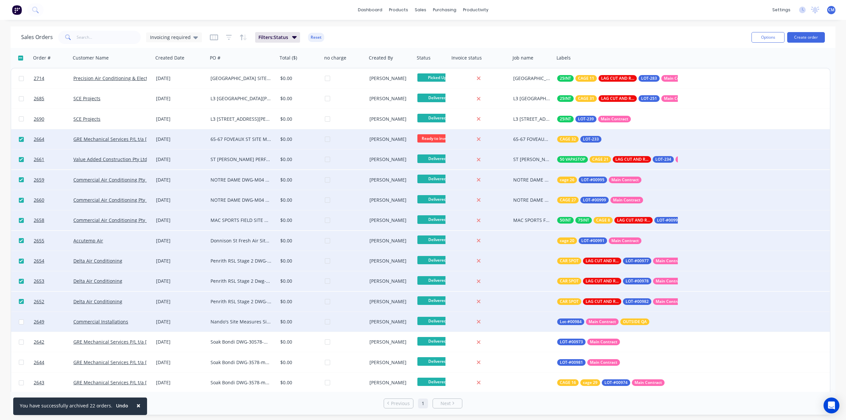
click at [20, 321] on input "checkbox" at bounding box center [21, 321] width 5 height 5
checkbox input "true"
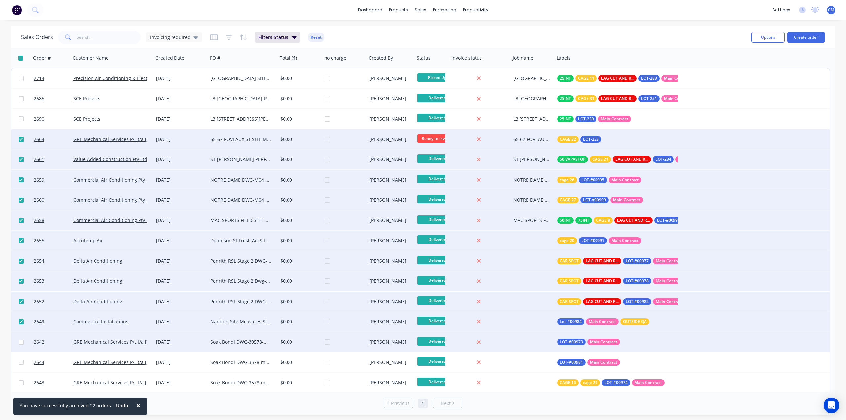
click at [22, 344] on input "checkbox" at bounding box center [21, 341] width 5 height 5
checkbox input "true"
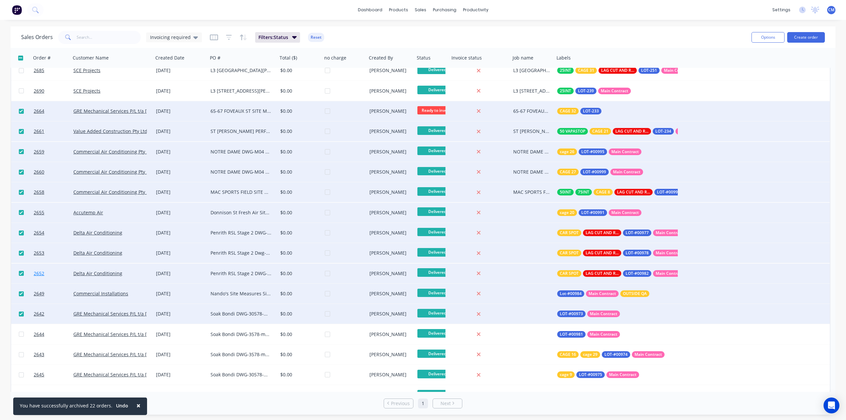
scroll to position [44, 0]
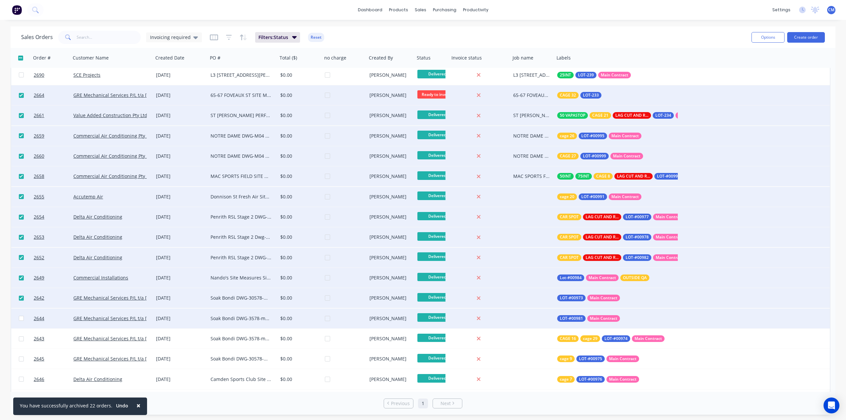
click at [20, 319] on input "checkbox" at bounding box center [21, 318] width 5 height 5
checkbox input "true"
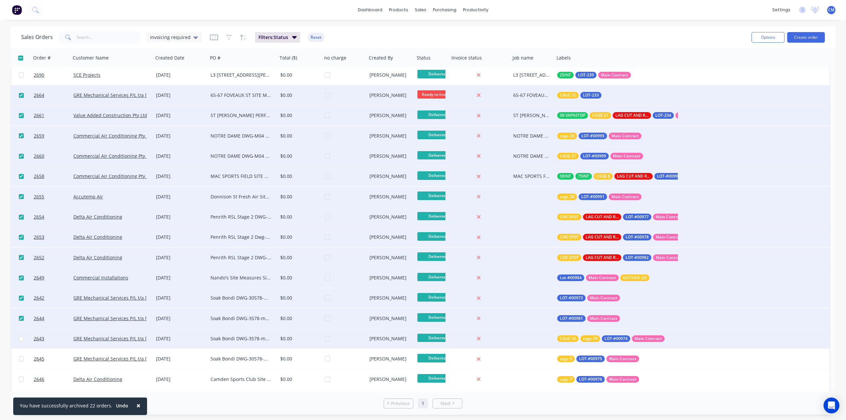
click at [21, 339] on input "checkbox" at bounding box center [21, 338] width 5 height 5
checkbox input "true"
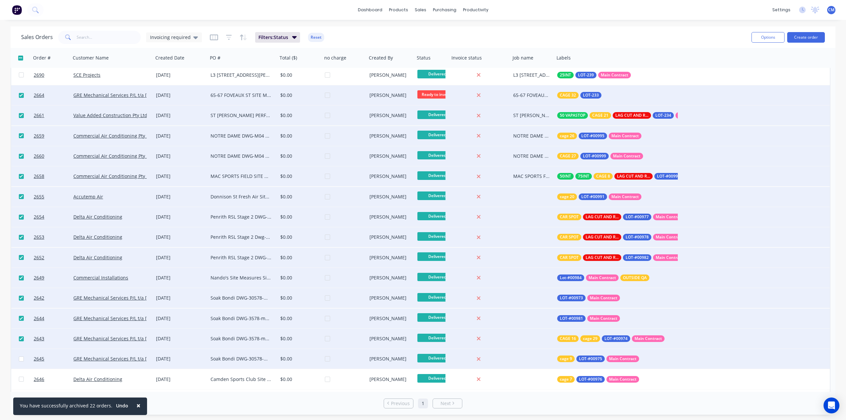
click at [20, 359] on input "checkbox" at bounding box center [21, 358] width 5 height 5
checkbox input "true"
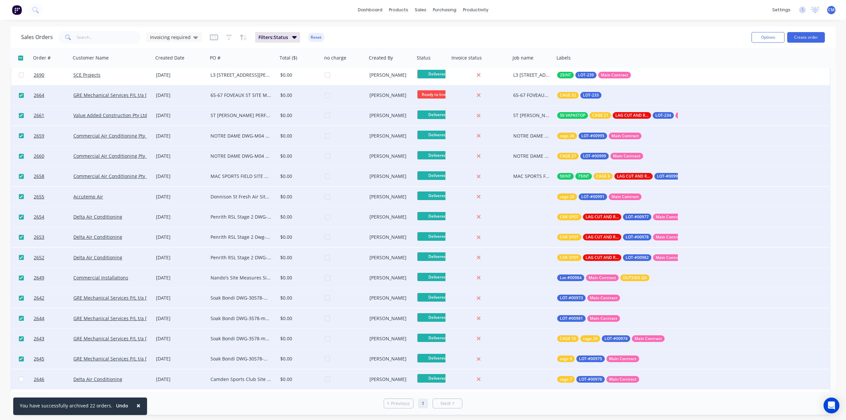
click at [21, 379] on input "checkbox" at bounding box center [21, 378] width 5 height 5
checkbox input "true"
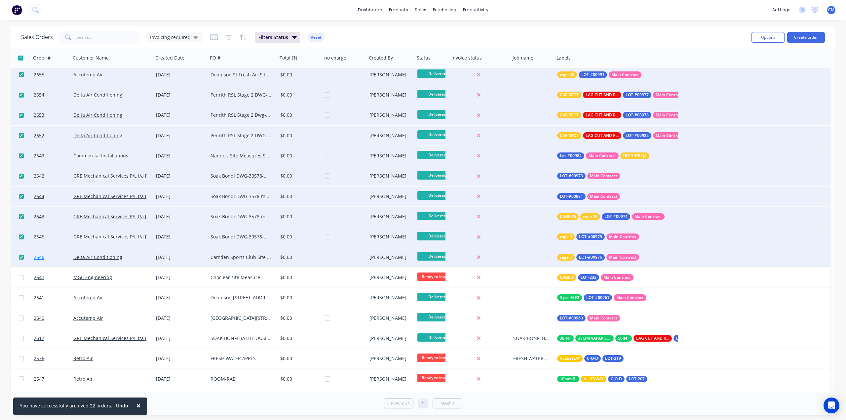
scroll to position [176, 0]
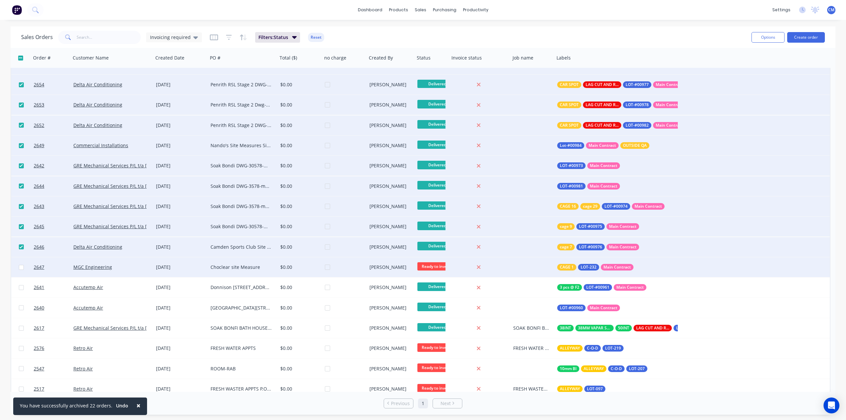
click at [20, 267] on input "checkbox" at bounding box center [21, 267] width 5 height 5
checkbox input "true"
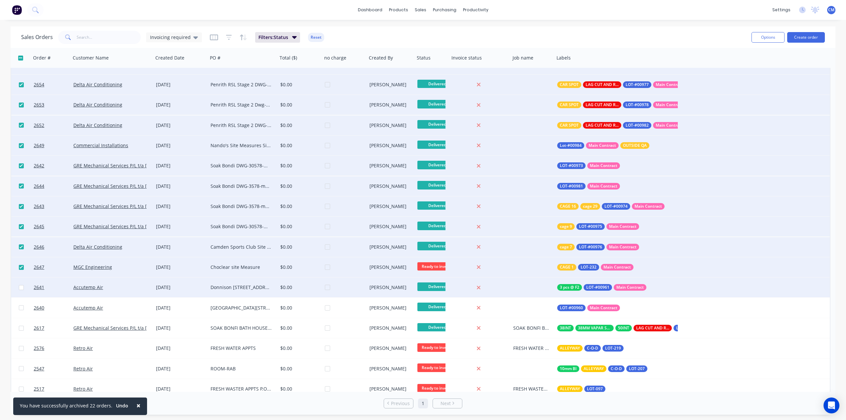
click at [21, 287] on input "checkbox" at bounding box center [21, 287] width 5 height 5
checkbox input "true"
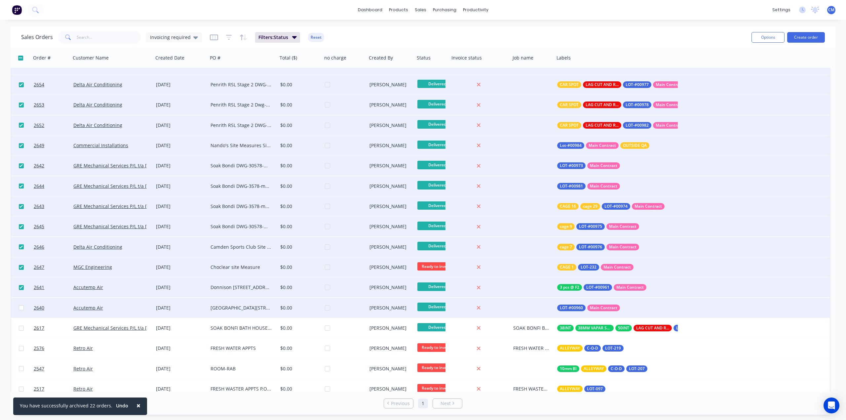
click at [21, 306] on input "checkbox" at bounding box center [21, 307] width 5 height 5
checkbox input "true"
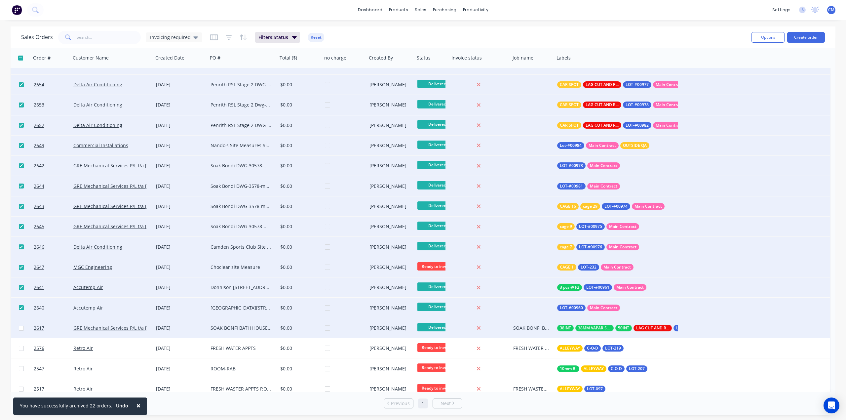
click at [22, 327] on input "checkbox" at bounding box center [21, 328] width 5 height 5
checkbox input "true"
click at [766, 36] on button "Options" at bounding box center [768, 37] width 33 height 11
click at [726, 68] on div "Archive" at bounding box center [748, 67] width 61 height 10
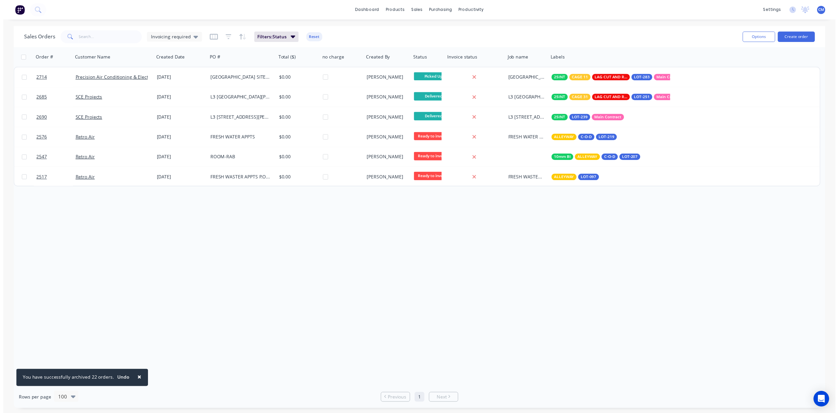
scroll to position [0, 0]
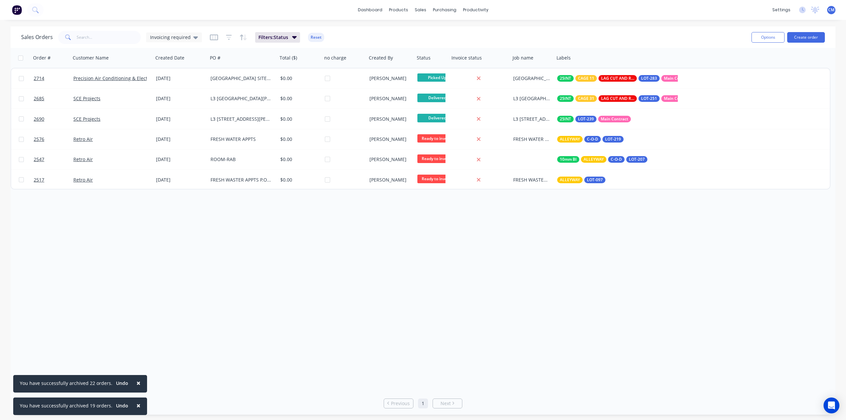
click at [136, 382] on span "×" at bounding box center [138, 382] width 4 height 9
click at [136, 406] on span "×" at bounding box center [138, 405] width 4 height 9
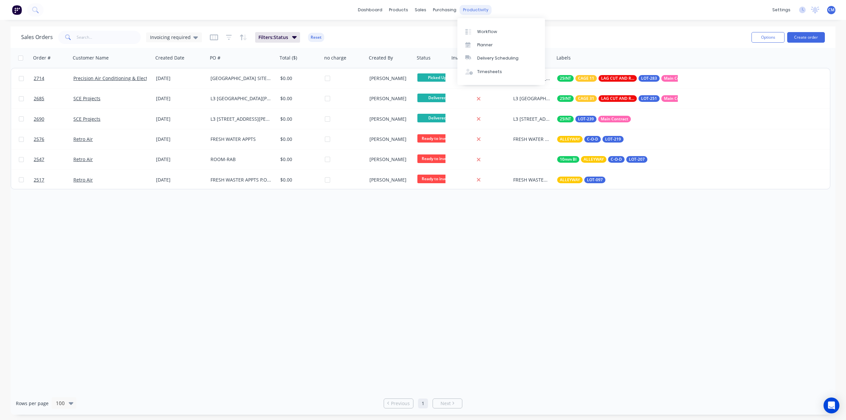
click at [472, 10] on div "productivity" at bounding box center [476, 10] width 32 height 10
click at [487, 30] on div "Workflow" at bounding box center [487, 32] width 20 height 6
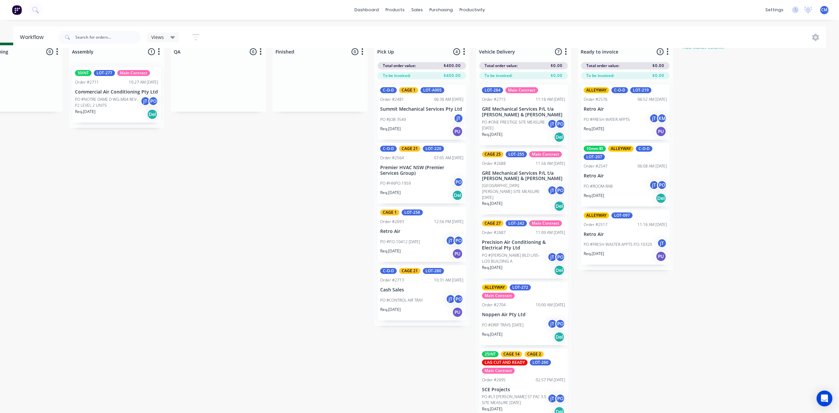
scroll to position [0, 454]
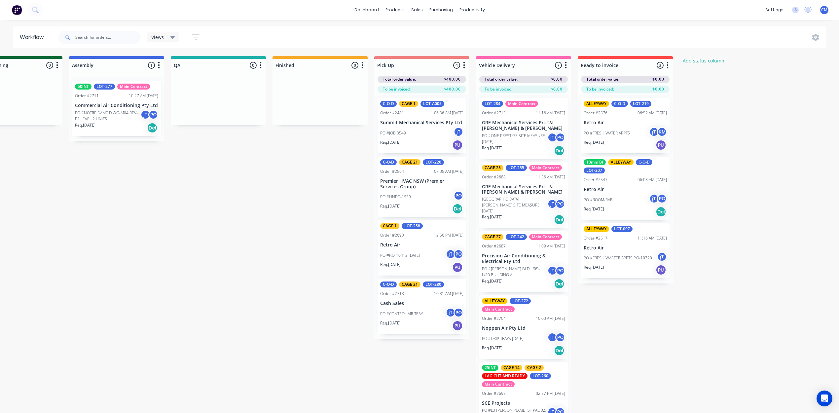
click at [169, 34] on div "Views" at bounding box center [163, 37] width 24 height 6
click at [253, 265] on div "Submitted 33 Status colour #273444 hex #273444 Save Cancel Summaries Total orde…" at bounding box center [188, 241] width 1294 height 370
click at [710, 60] on button "Add status column" at bounding box center [704, 60] width 49 height 9
click at [758, 78] on button "Cancel" at bounding box center [753, 80] width 36 height 11
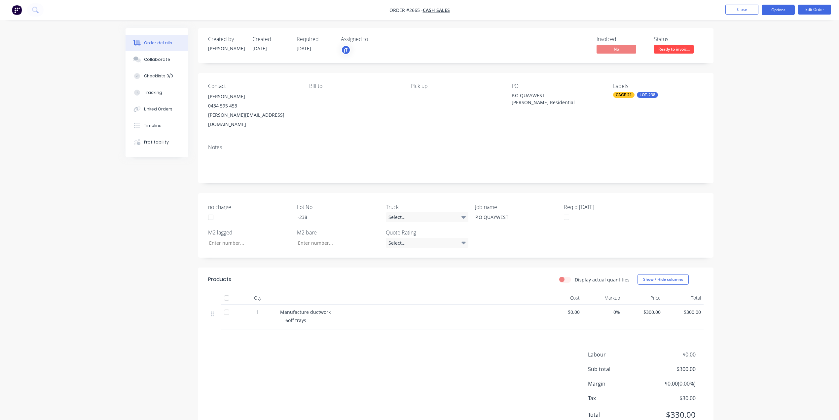
click at [780, 10] on button "Options" at bounding box center [778, 10] width 33 height 11
click at [751, 42] on div "Invoice" at bounding box center [758, 40] width 61 height 10
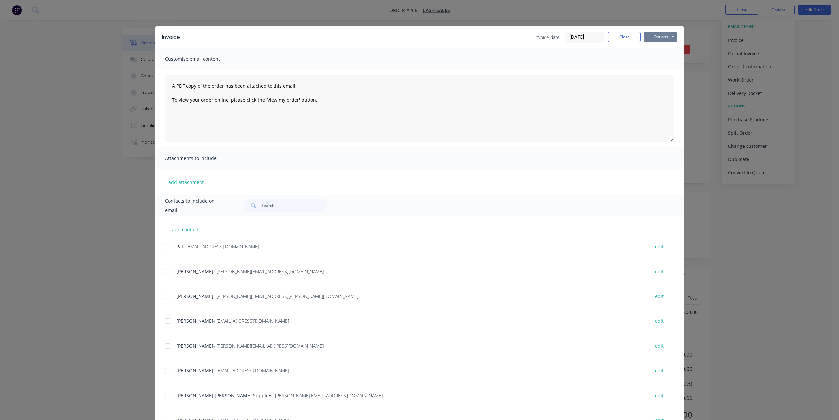
click at [670, 36] on button "Options" at bounding box center [660, 37] width 33 height 10
click at [660, 61] on button "Print" at bounding box center [665, 59] width 42 height 11
click at [611, 36] on button "Close" at bounding box center [624, 37] width 33 height 10
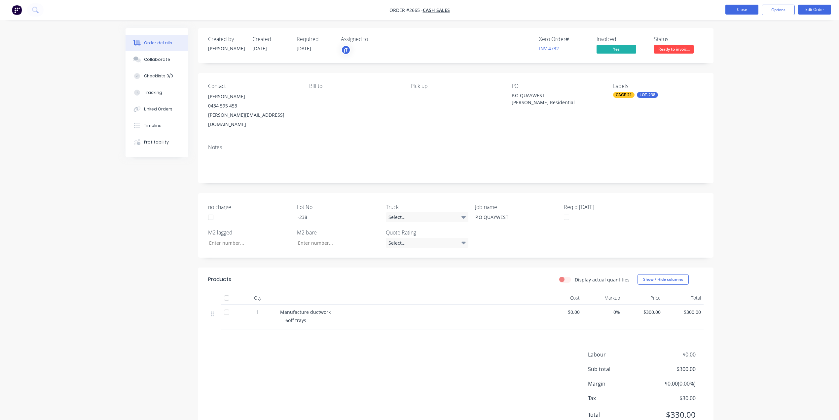
click at [743, 9] on button "Close" at bounding box center [742, 10] width 33 height 10
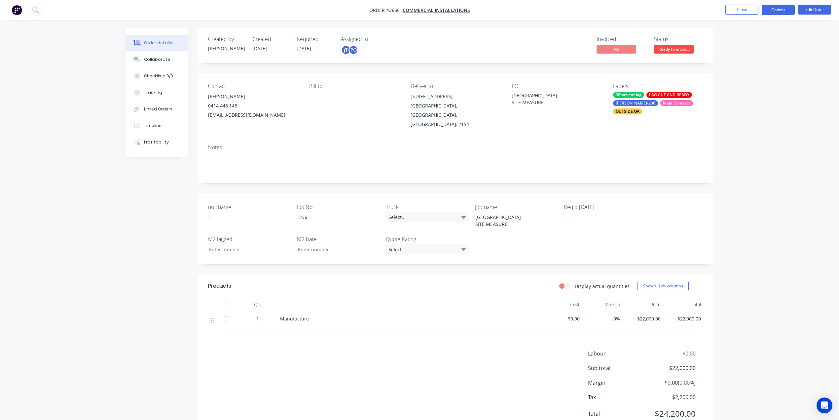
click at [782, 10] on button "Options" at bounding box center [778, 10] width 33 height 11
click at [780, 9] on button "Options" at bounding box center [778, 10] width 33 height 11
click at [818, 10] on button "Edit Order" at bounding box center [814, 10] width 33 height 10
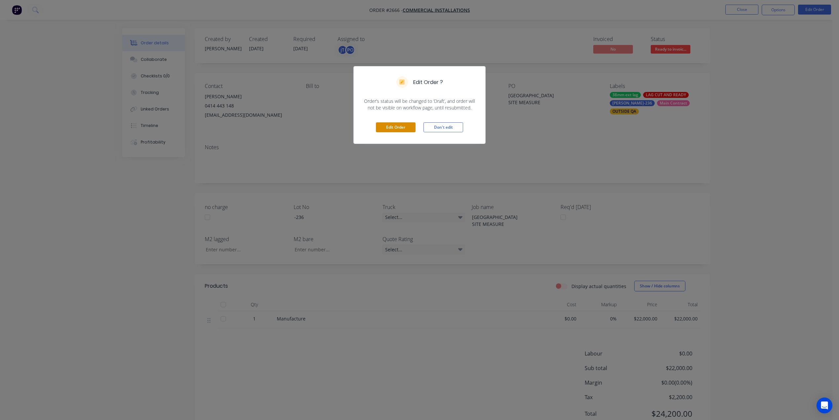
click at [389, 129] on button "Edit Order" at bounding box center [396, 127] width 40 height 10
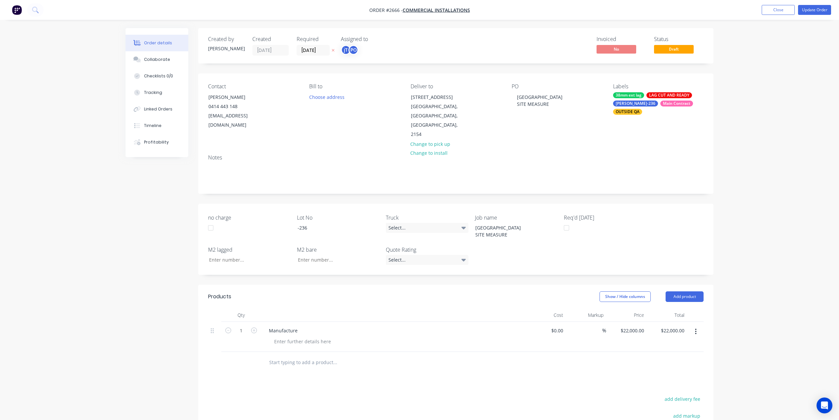
click at [317, 326] on div "Manufacture" at bounding box center [393, 331] width 259 height 10
click at [302, 326] on div "Manufacture" at bounding box center [393, 331] width 259 height 10
click at [296, 326] on div "Manufacture" at bounding box center [283, 331] width 39 height 10
click at [817, 10] on button "Update Order" at bounding box center [814, 10] width 33 height 10
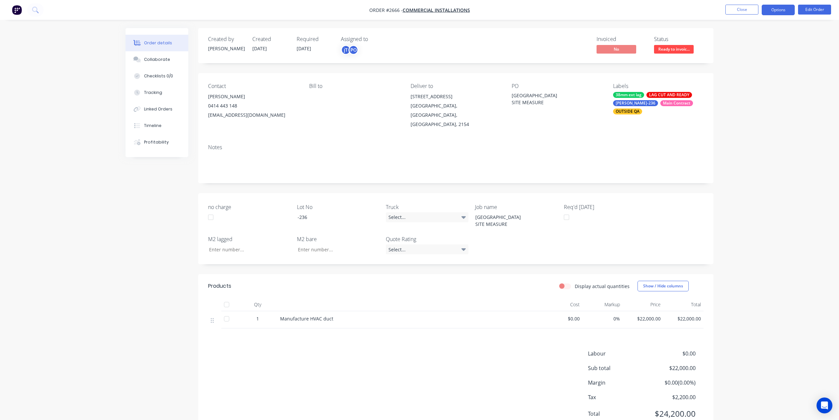
click at [773, 10] on button "Options" at bounding box center [778, 10] width 33 height 11
click at [751, 40] on div "Invoice" at bounding box center [758, 40] width 61 height 10
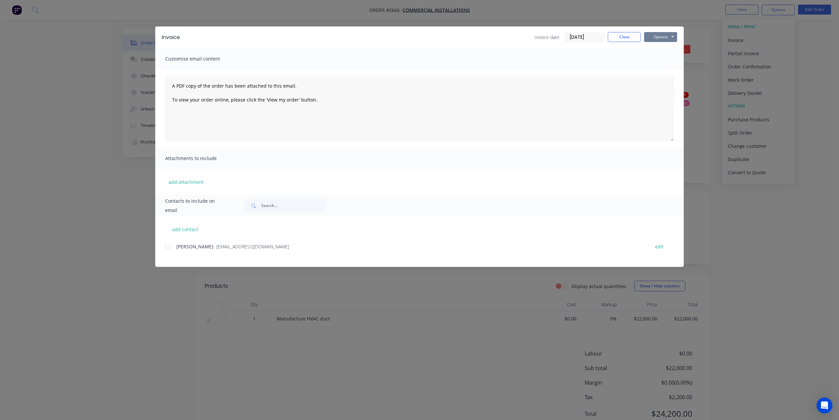
click at [665, 39] on button "Options" at bounding box center [660, 37] width 33 height 10
click at [663, 60] on button "Print" at bounding box center [665, 59] width 42 height 11
click at [622, 37] on button "Close" at bounding box center [624, 37] width 33 height 10
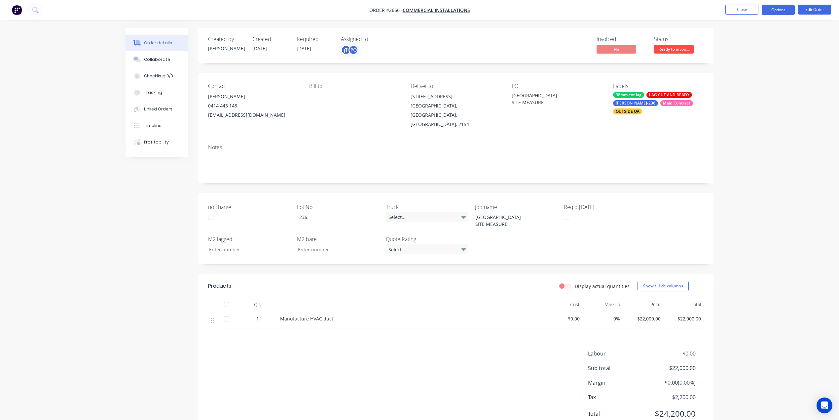
click at [777, 11] on button "Options" at bounding box center [778, 10] width 33 height 11
click at [750, 43] on div "Invoice" at bounding box center [758, 40] width 61 height 10
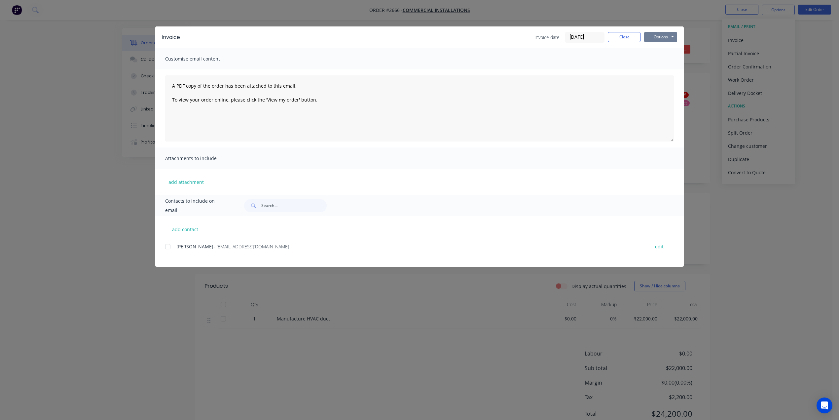
click at [661, 36] on button "Options" at bounding box center [660, 37] width 33 height 10
click at [659, 61] on button "Print" at bounding box center [665, 59] width 42 height 11
click at [622, 38] on button "Close" at bounding box center [624, 37] width 33 height 10
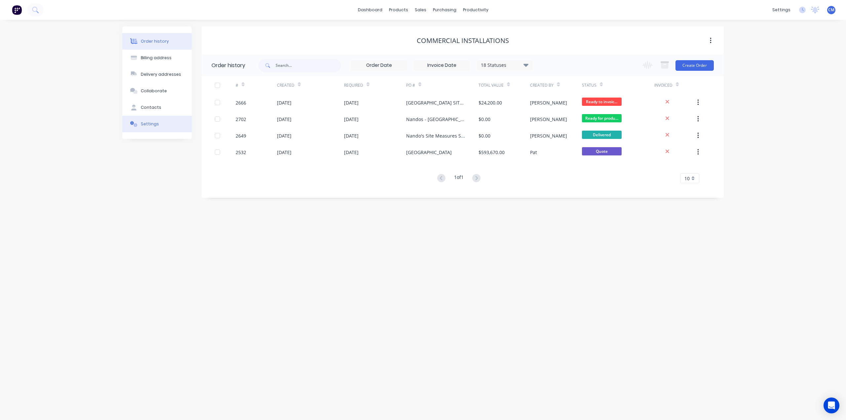
click at [153, 123] on div "Settings" at bounding box center [150, 124] width 18 height 6
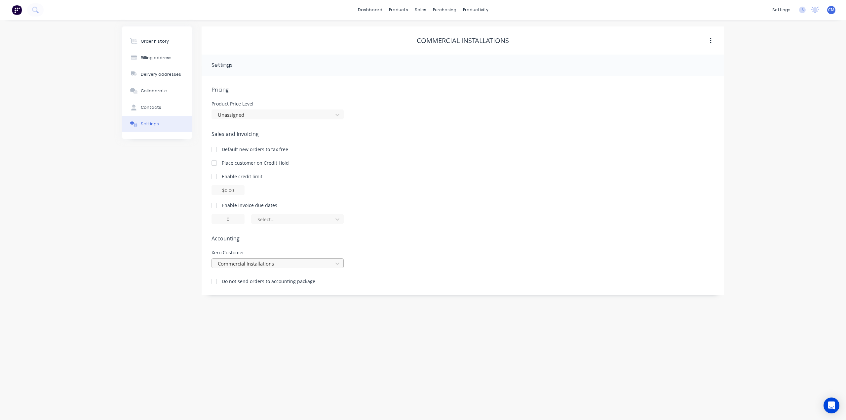
click at [278, 263] on div at bounding box center [273, 263] width 112 height 8
click at [338, 262] on icon at bounding box center [337, 263] width 7 height 7
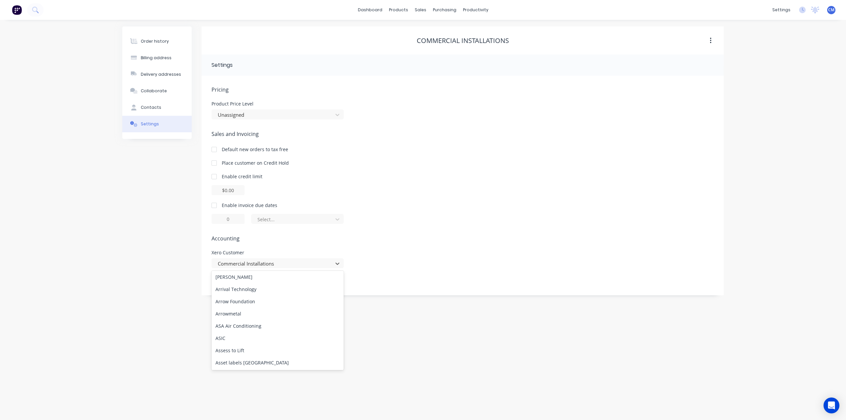
scroll to position [1322, 0]
click at [279, 262] on div at bounding box center [273, 263] width 112 height 8
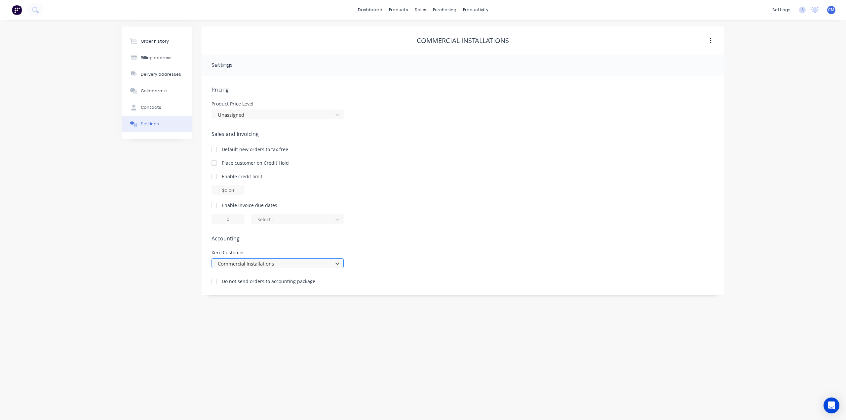
click at [279, 262] on div at bounding box center [273, 263] width 112 height 8
click at [335, 264] on icon at bounding box center [337, 263] width 7 height 7
click at [256, 329] on div "Commercial Installations Pty Limited" at bounding box center [278, 335] width 132 height 12
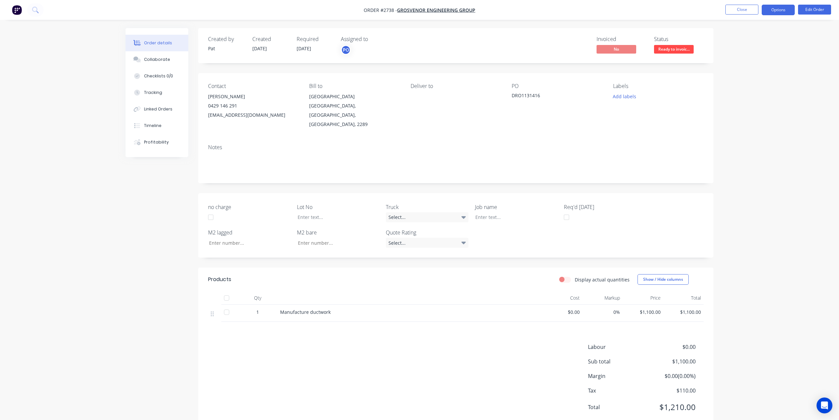
click at [781, 11] on button "Options" at bounding box center [778, 10] width 33 height 11
click at [747, 40] on div "Invoice" at bounding box center [758, 40] width 61 height 10
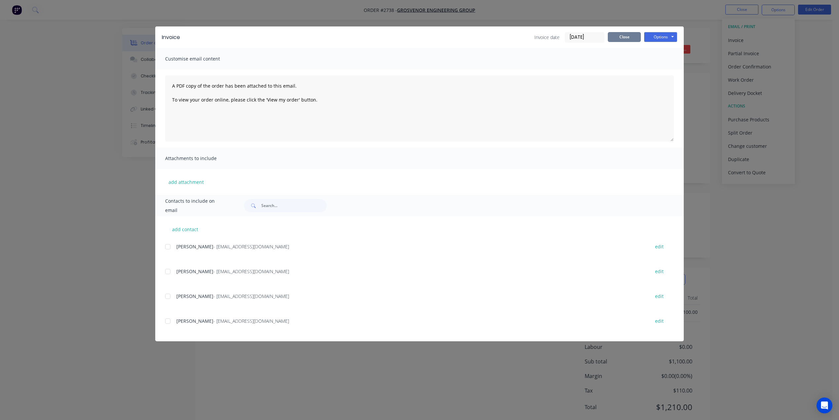
click at [627, 38] on button "Close" at bounding box center [624, 37] width 33 height 10
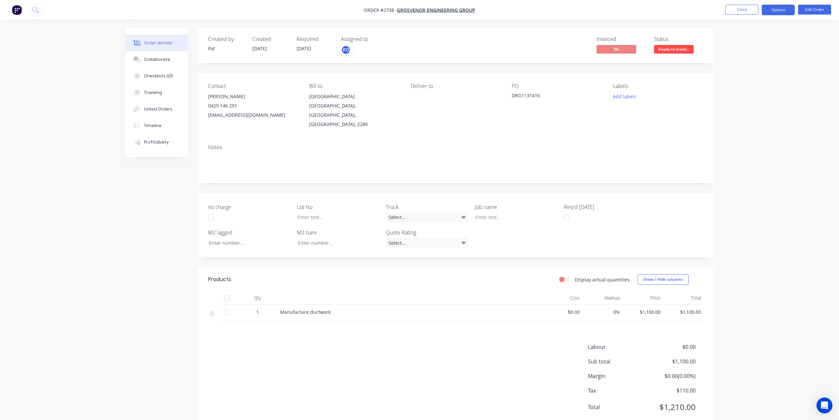
click at [779, 10] on button "Options" at bounding box center [778, 10] width 33 height 11
click at [734, 41] on div "Invoice" at bounding box center [758, 40] width 61 height 10
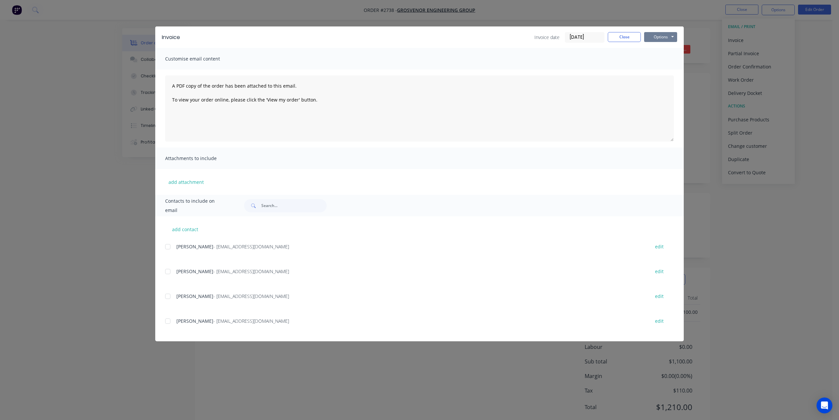
click at [656, 37] on button "Options" at bounding box center [660, 37] width 33 height 10
click at [664, 58] on button "Print" at bounding box center [665, 59] width 42 height 11
click at [628, 37] on button "Close" at bounding box center [624, 37] width 33 height 10
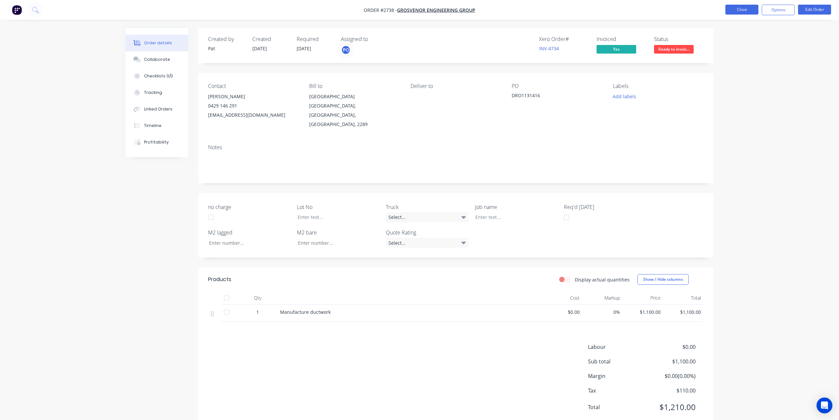
click at [750, 10] on button "Close" at bounding box center [742, 10] width 33 height 10
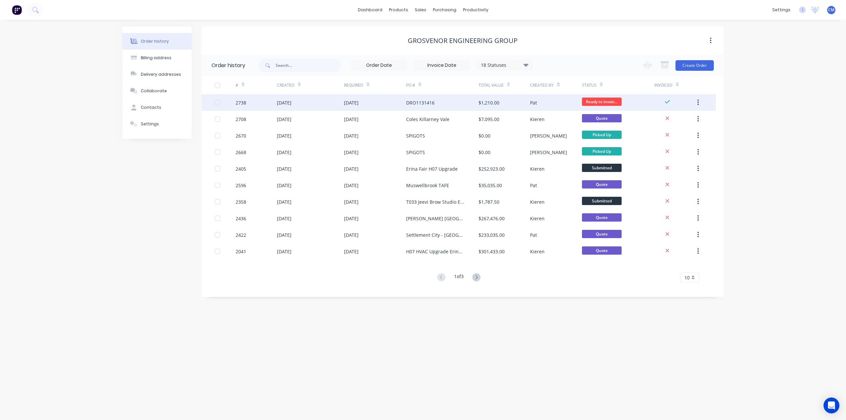
click at [217, 103] on div at bounding box center [217, 102] width 13 height 13
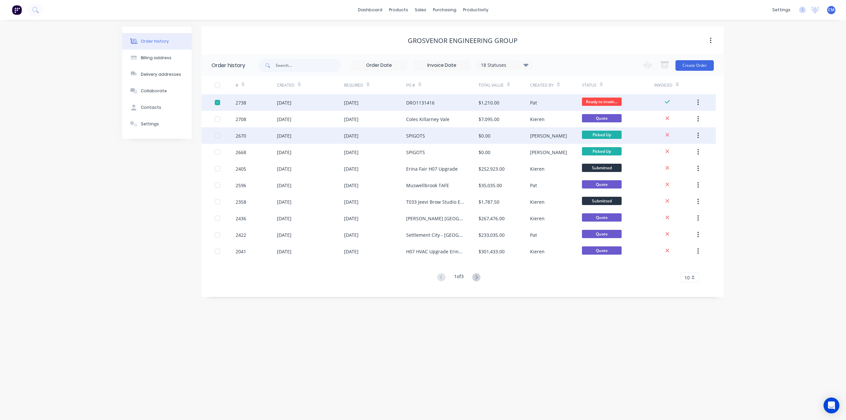
click at [217, 137] on div at bounding box center [217, 135] width 13 height 13
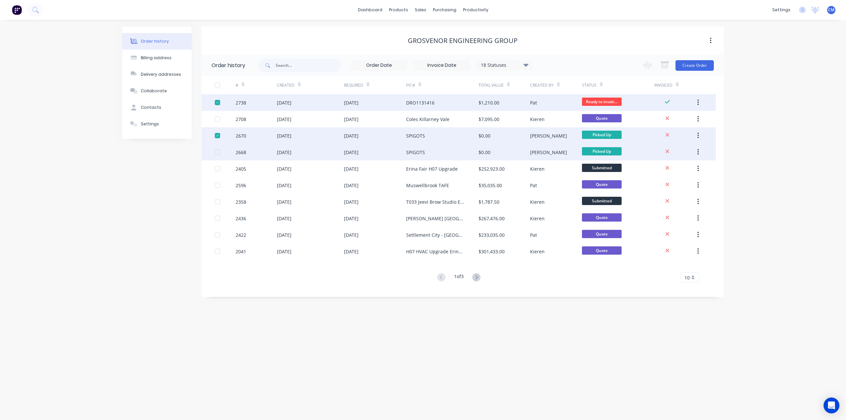
click at [218, 153] on div at bounding box center [217, 151] width 13 height 13
drag, startPoint x: 239, startPoint y: 137, endPoint x: 110, endPoint y: 229, distance: 157.9
click at [110, 229] on div "Order history Billing address Delivery addresses Collaborate Contacts Settings …" at bounding box center [423, 220] width 846 height 400
click at [698, 133] on icon "button" at bounding box center [697, 136] width 1 height 6
click at [662, 153] on div "Archive" at bounding box center [674, 153] width 51 height 10
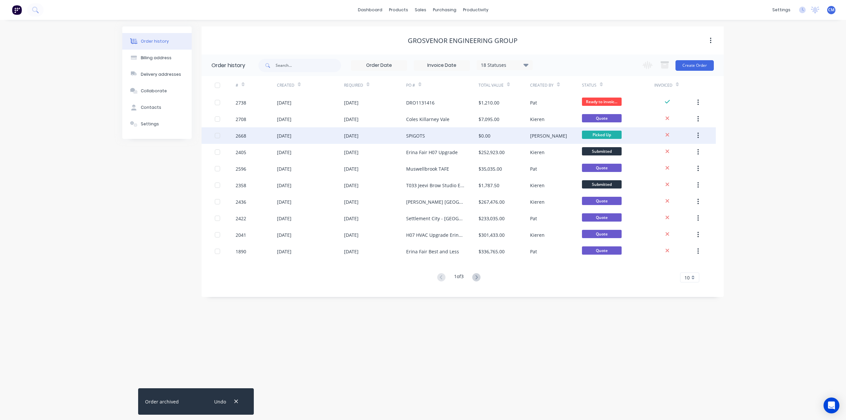
click at [219, 134] on div at bounding box center [217, 135] width 13 height 13
click at [698, 136] on icon "button" at bounding box center [697, 136] width 1 height 6
click at [664, 154] on div "Archive" at bounding box center [674, 153] width 51 height 10
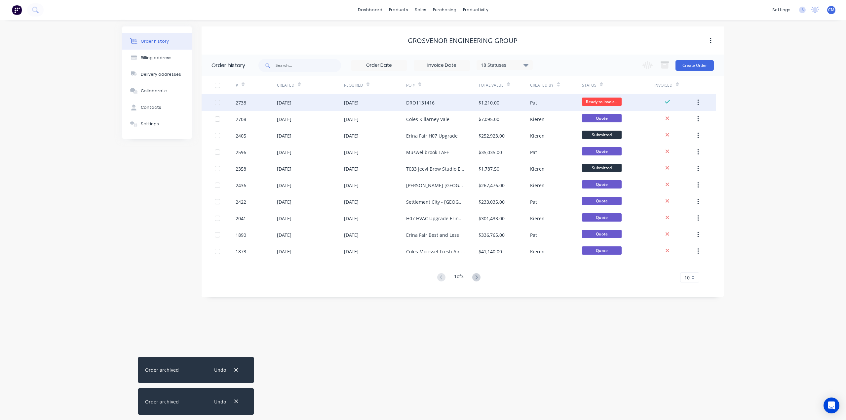
click at [218, 102] on div at bounding box center [217, 102] width 13 height 13
click at [699, 102] on button "button" at bounding box center [698, 103] width 16 height 12
click at [651, 122] on div "Archive" at bounding box center [674, 120] width 51 height 10
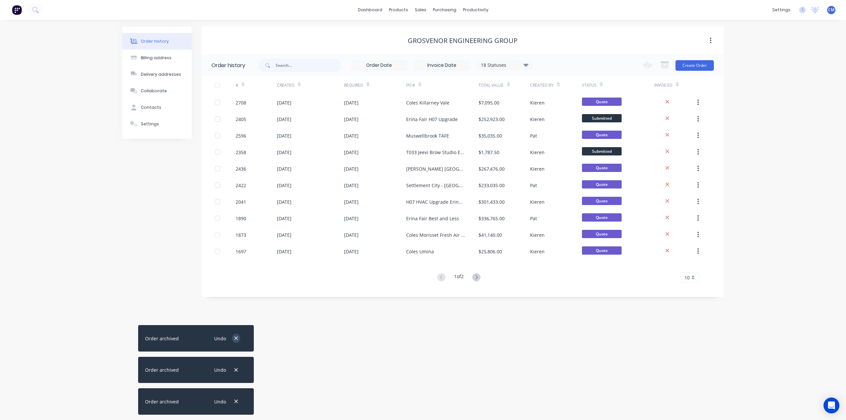
click at [238, 338] on icon "button" at bounding box center [236, 338] width 4 height 6
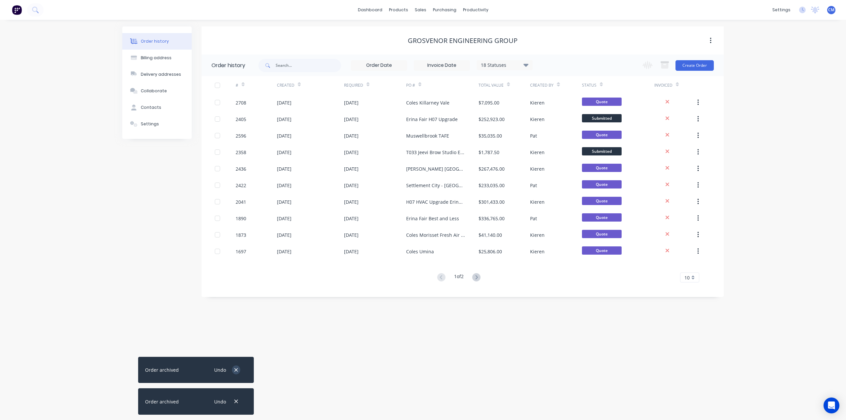
click at [237, 368] on icon "button" at bounding box center [236, 370] width 4 height 6
click at [237, 401] on icon "button" at bounding box center [236, 402] width 4 height 4
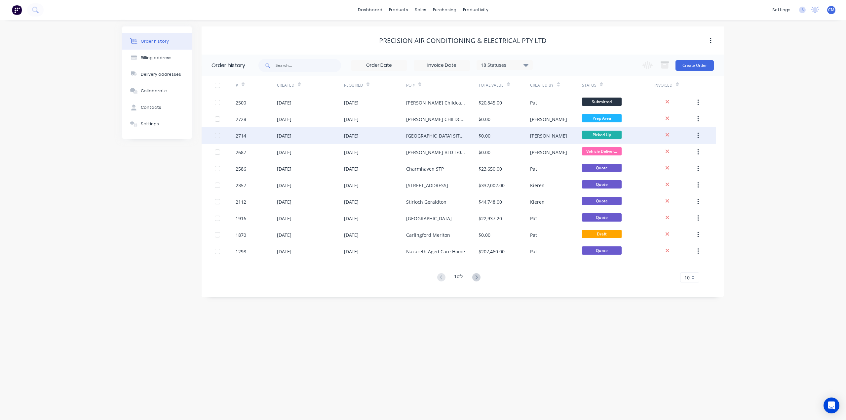
click at [291, 135] on div "[DATE]" at bounding box center [284, 135] width 15 height 7
